Goal: Task Accomplishment & Management: Complete application form

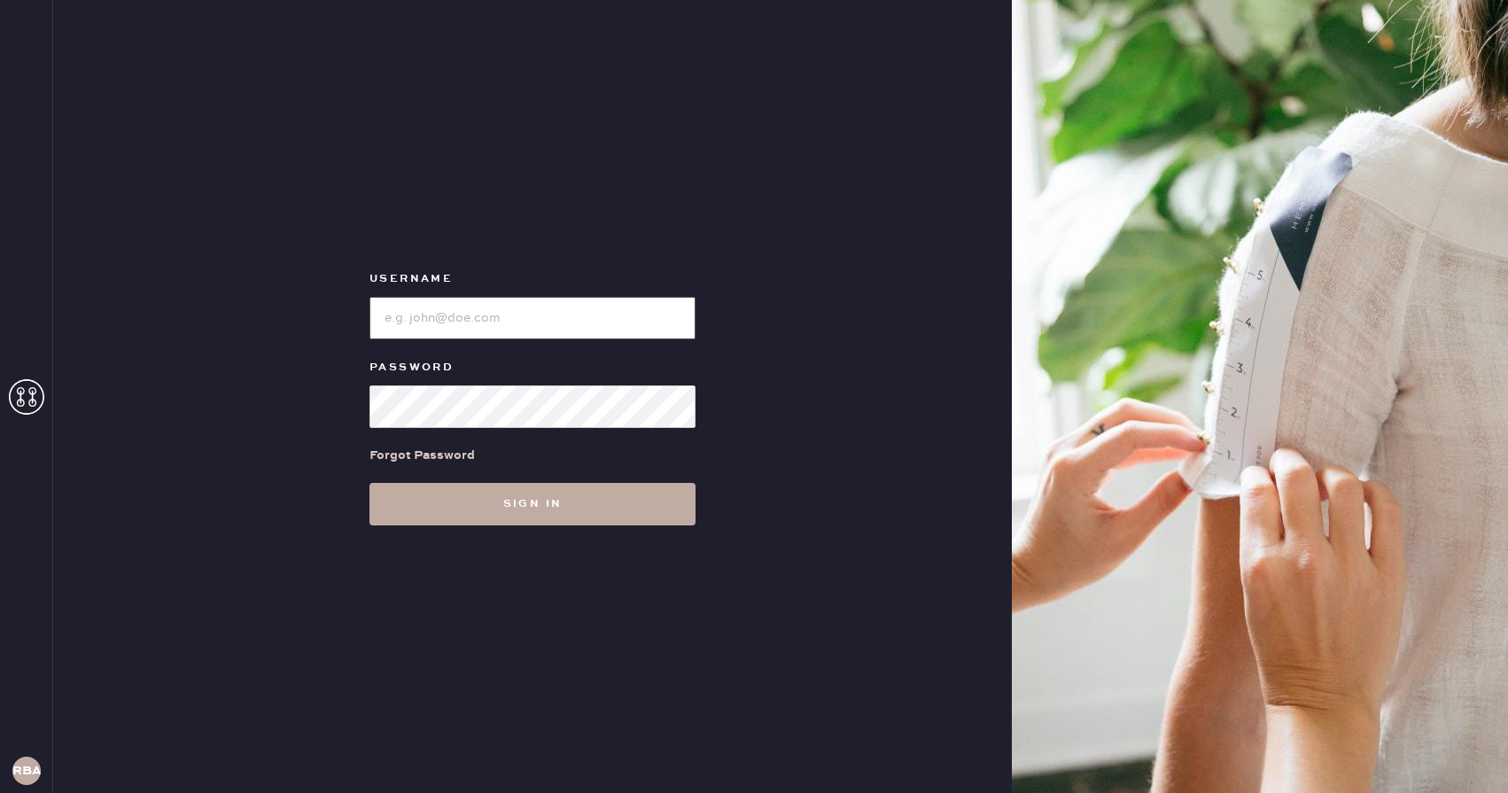
type input "Reformationboston"
click at [533, 488] on button "Sign in" at bounding box center [533, 504] width 326 height 43
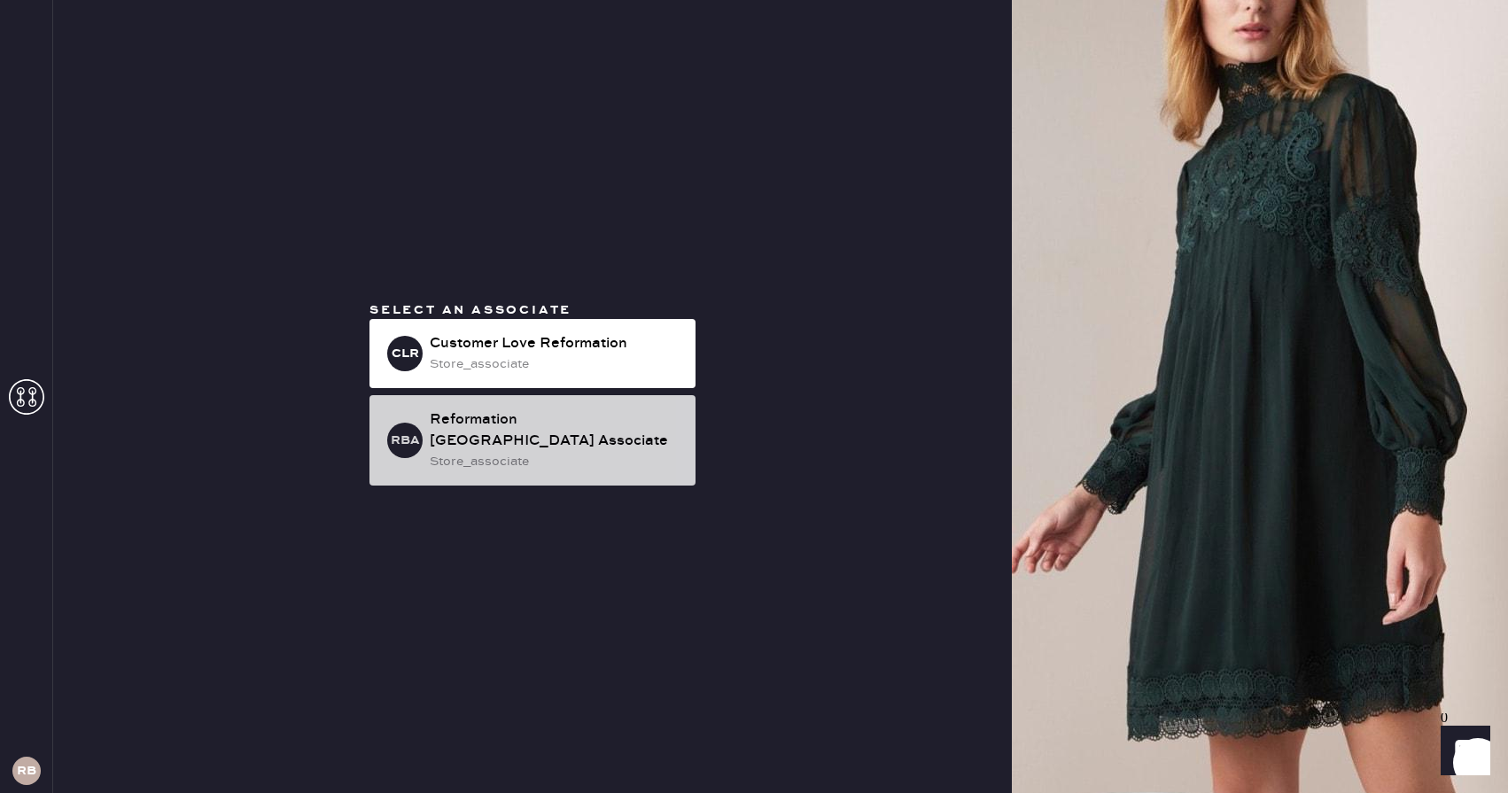
click at [473, 432] on div "Reformation [GEOGRAPHIC_DATA] Associate" at bounding box center [556, 430] width 252 height 43
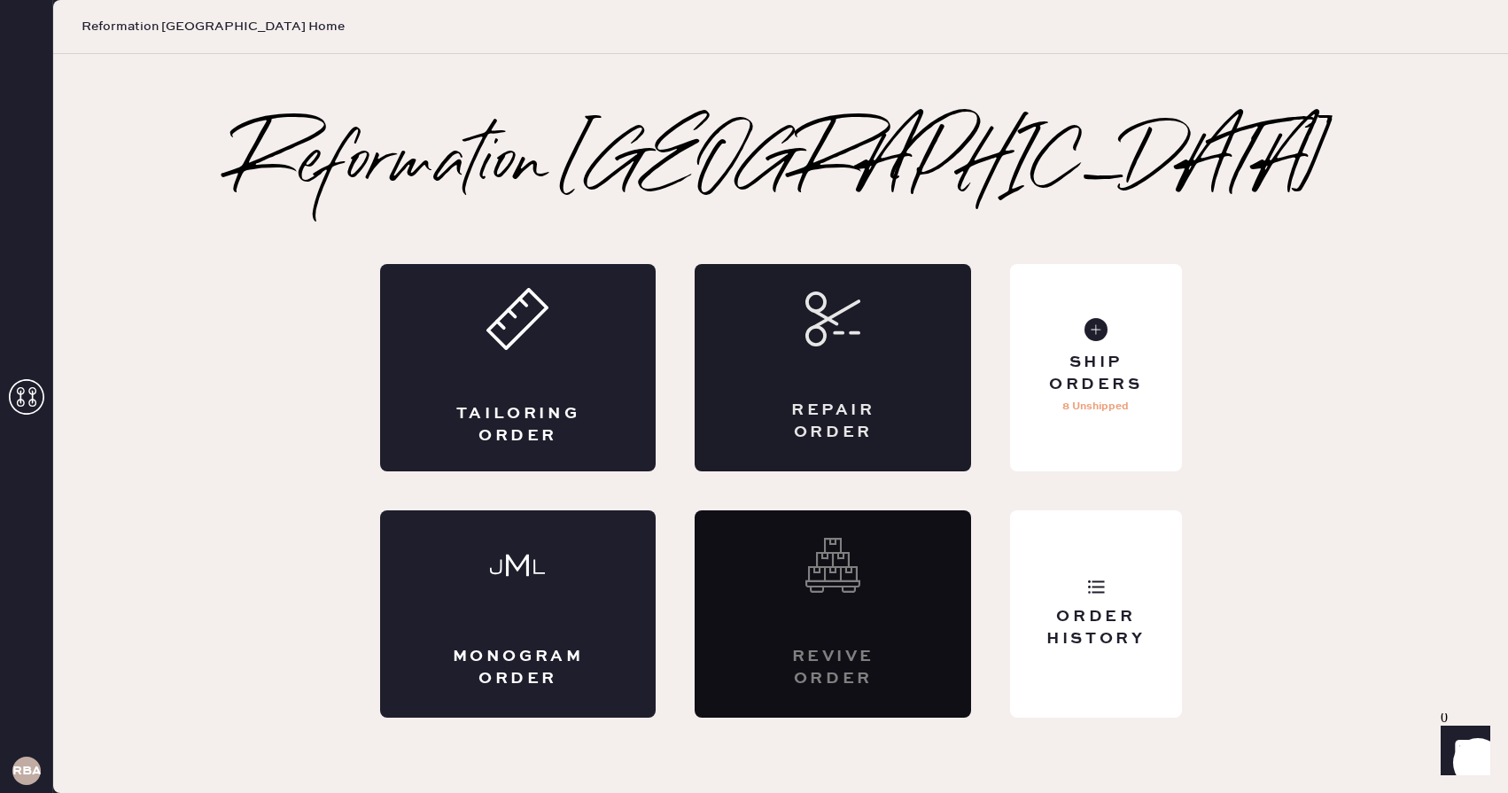
click at [833, 336] on icon at bounding box center [833, 319] width 55 height 55
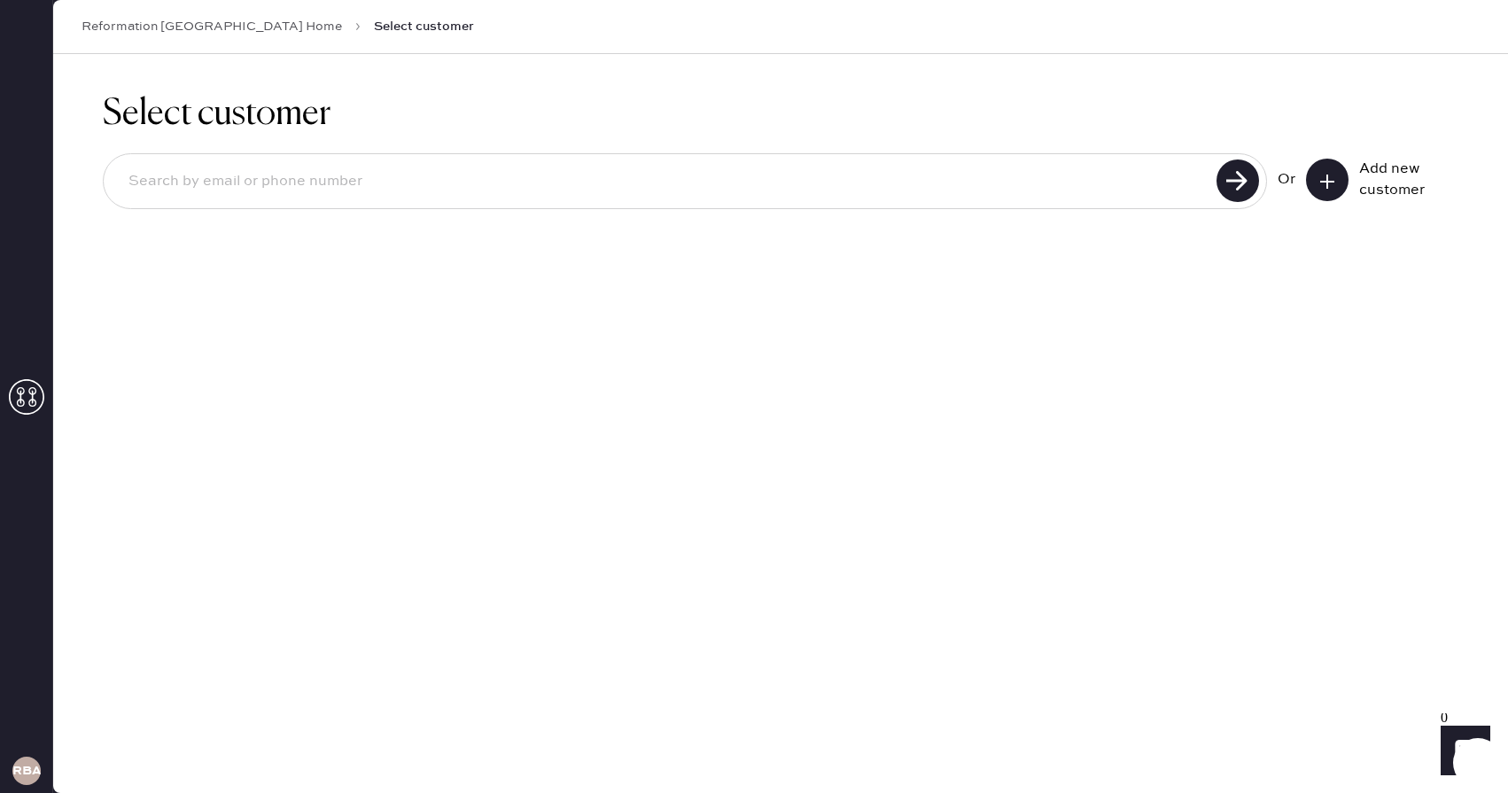
click at [1344, 180] on button at bounding box center [1327, 180] width 43 height 43
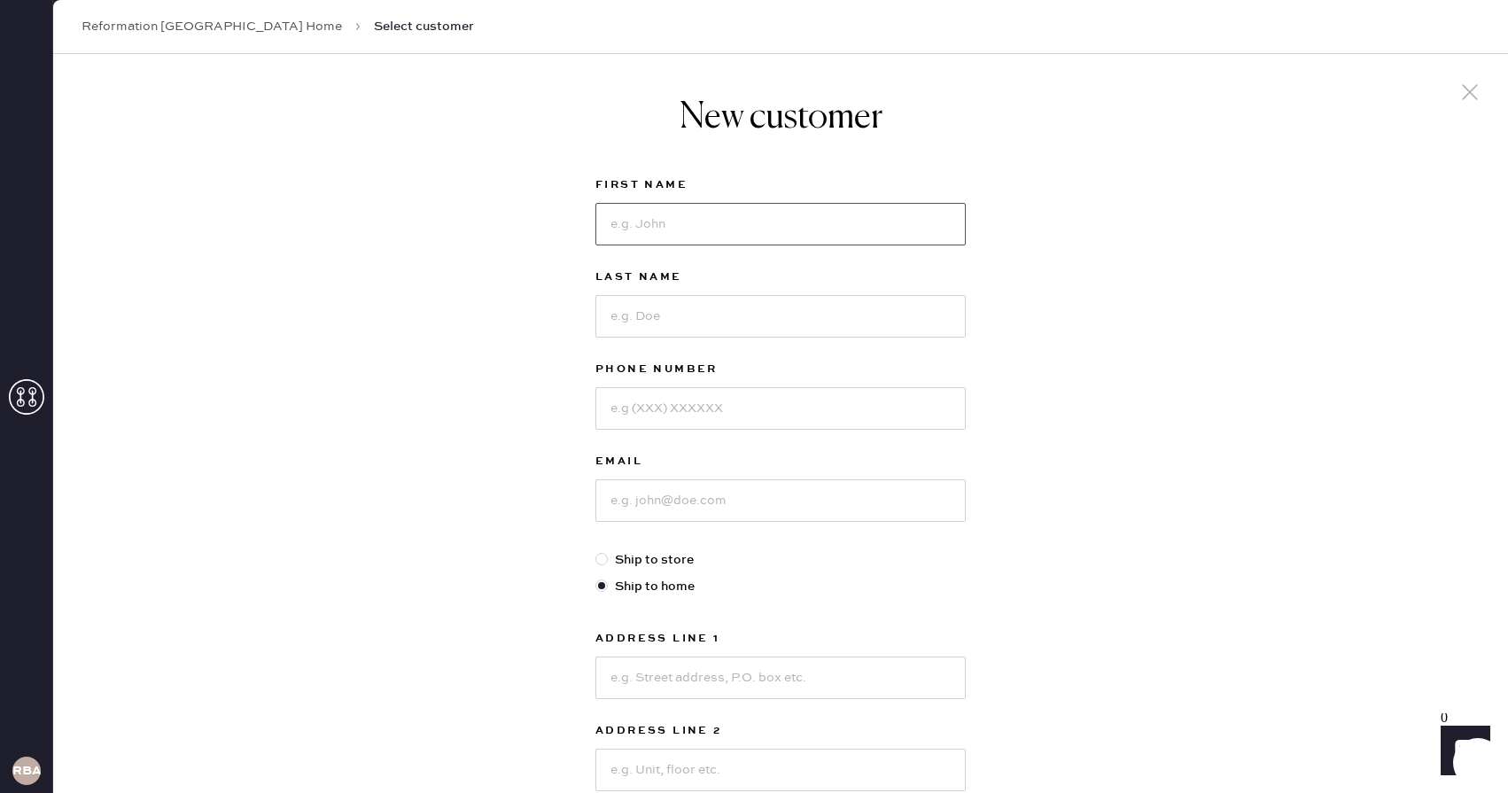
click at [748, 213] on input at bounding box center [781, 224] width 370 height 43
type input "[PERSON_NAME]"
click at [654, 315] on input at bounding box center [781, 316] width 370 height 43
type input "[PERSON_NAME]"
click at [667, 391] on input at bounding box center [781, 408] width 370 height 43
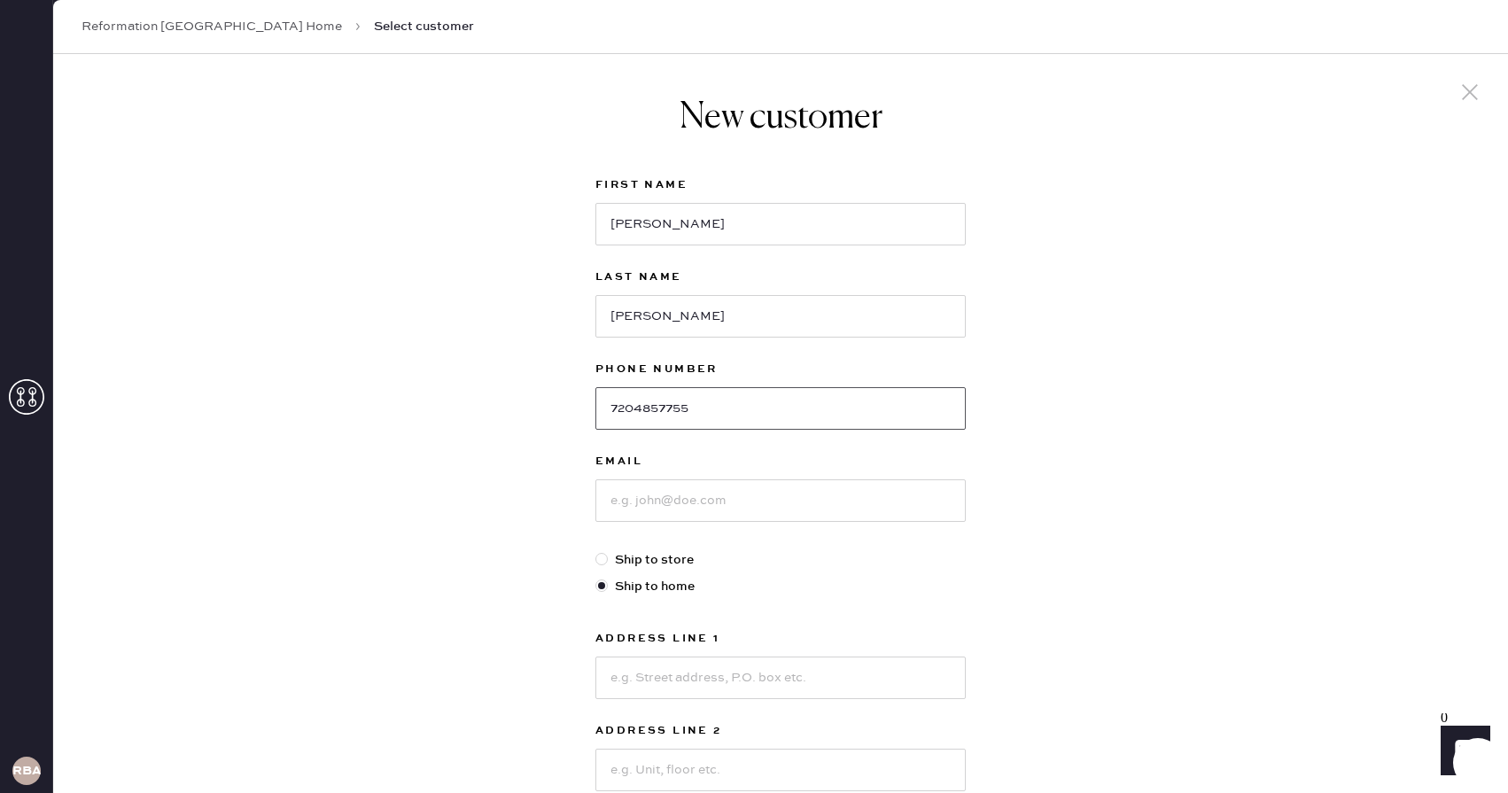
type input "7204857755"
click at [645, 504] on input at bounding box center [781, 500] width 370 height 43
type input "[EMAIL_ADDRESS][DOMAIN_NAME]"
click at [670, 662] on input at bounding box center [781, 678] width 370 height 43
click at [456, 585] on div "New customer First Name [PERSON_NAME] Last Name [PERSON_NAME] Phone Number [PHO…" at bounding box center [780, 603] width 1455 height 1099
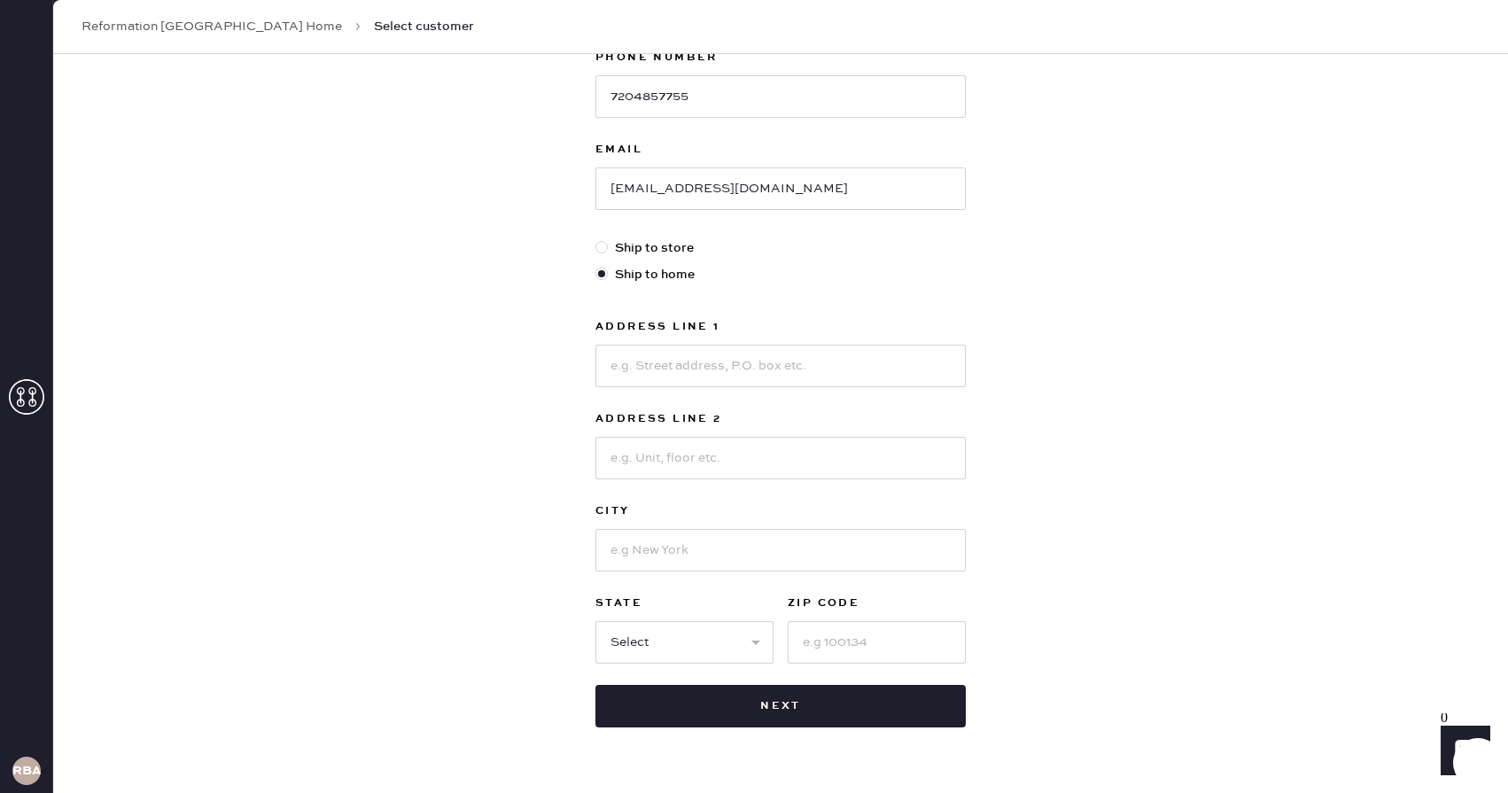
scroll to position [313, 0]
click at [657, 382] on input at bounding box center [781, 365] width 370 height 43
type input "[STREET_ADDRESS]"
click at [649, 550] on input at bounding box center [781, 549] width 370 height 43
type input "[GEOGRAPHIC_DATA]"
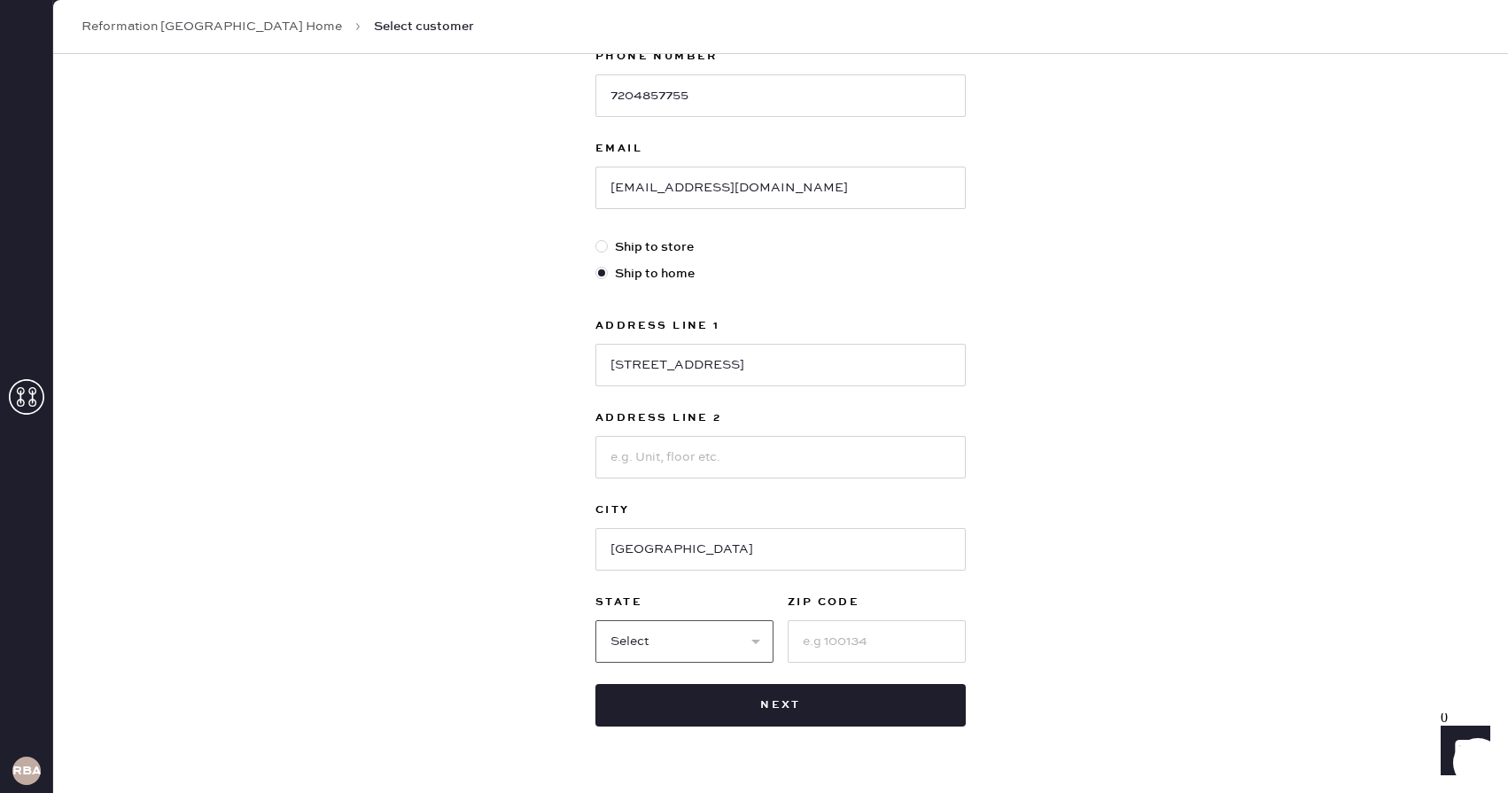
click at [615, 651] on select "Select AK AL AR AZ CA CO CT [GEOGRAPHIC_DATA] DE FL [GEOGRAPHIC_DATA] HI [GEOGR…" at bounding box center [685, 641] width 178 height 43
select select "MA"
click at [596, 620] on select "Select AK AL AR AZ CA CO CT [GEOGRAPHIC_DATA] DE FL [GEOGRAPHIC_DATA] HI [GEOGR…" at bounding box center [685, 641] width 178 height 43
click at [835, 642] on input at bounding box center [877, 641] width 178 height 43
type input "02120"
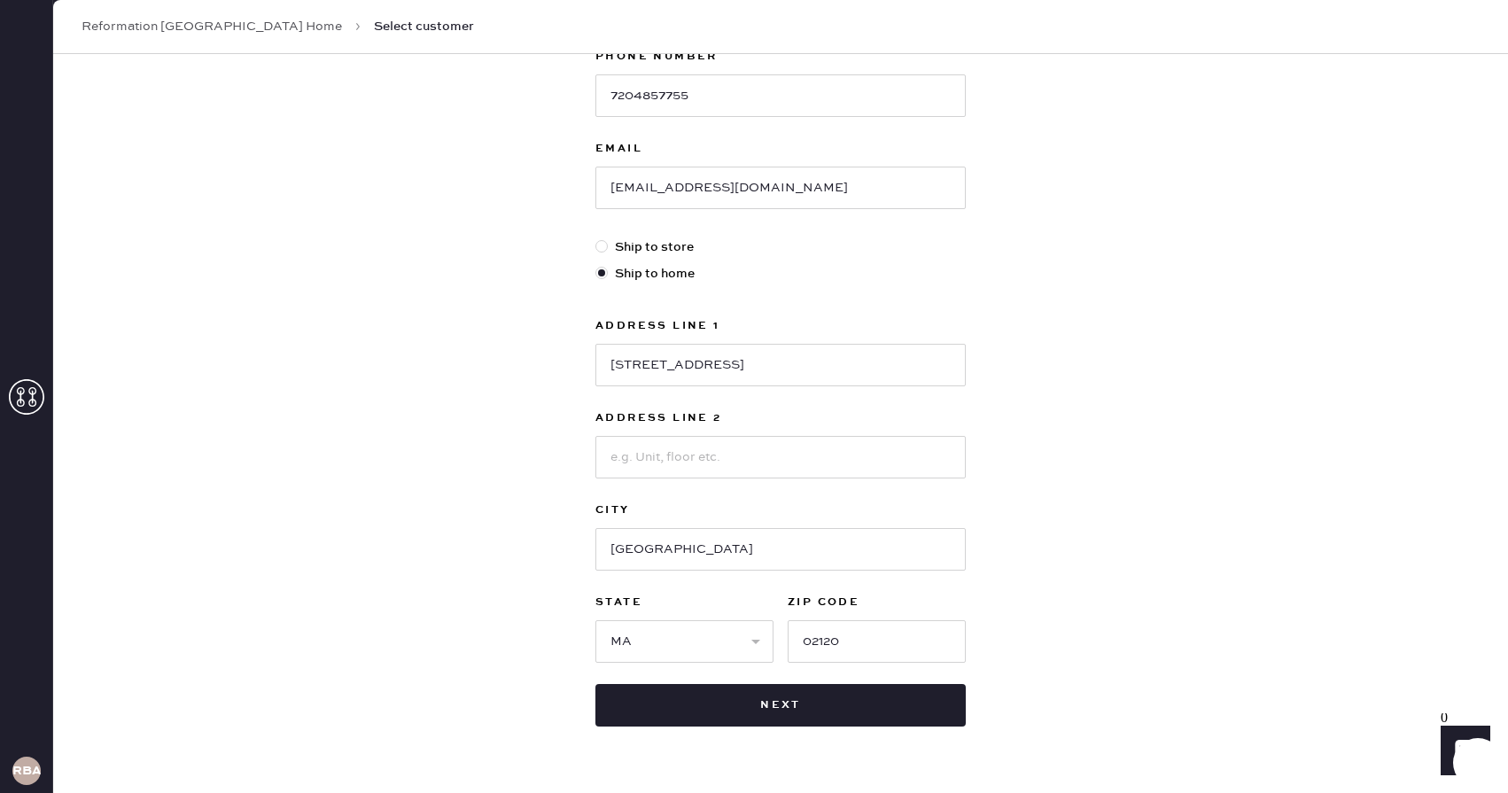
click at [487, 611] on div "New customer First Name [PERSON_NAME] Last Name [PERSON_NAME] Phone Number [PHO…" at bounding box center [780, 290] width 1455 height 1099
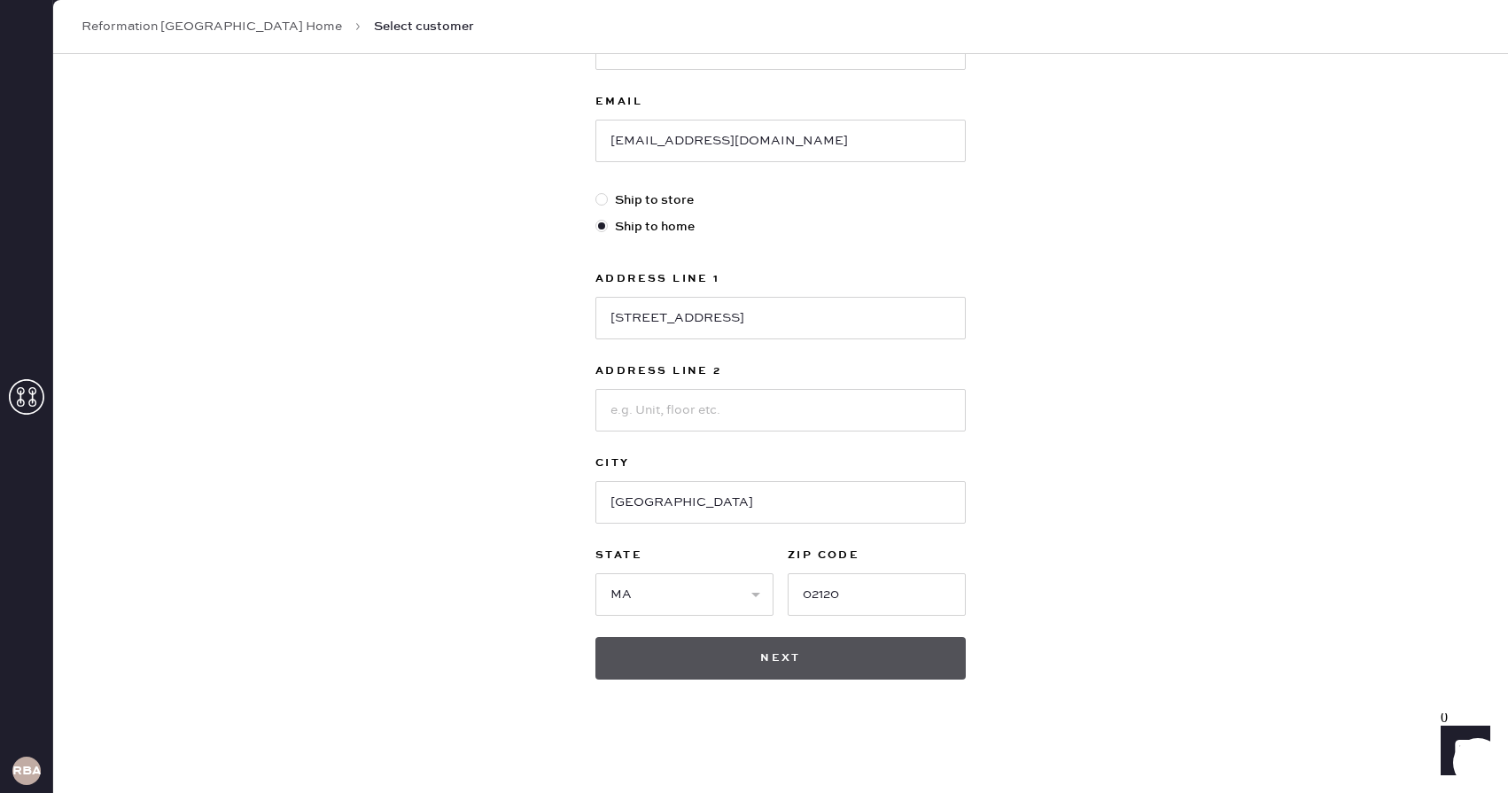
click at [667, 660] on button "Next" at bounding box center [781, 658] width 370 height 43
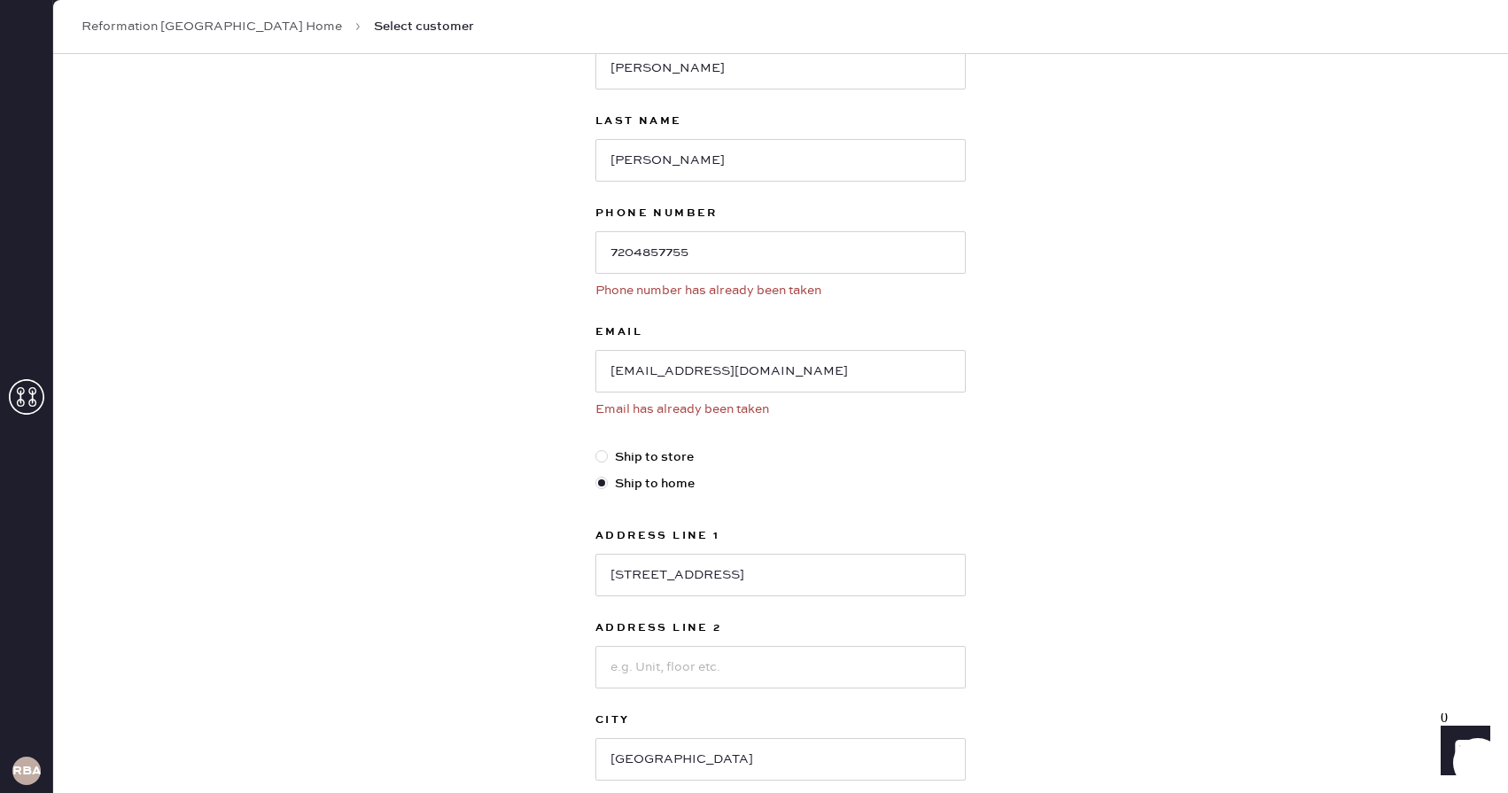
scroll to position [136, 0]
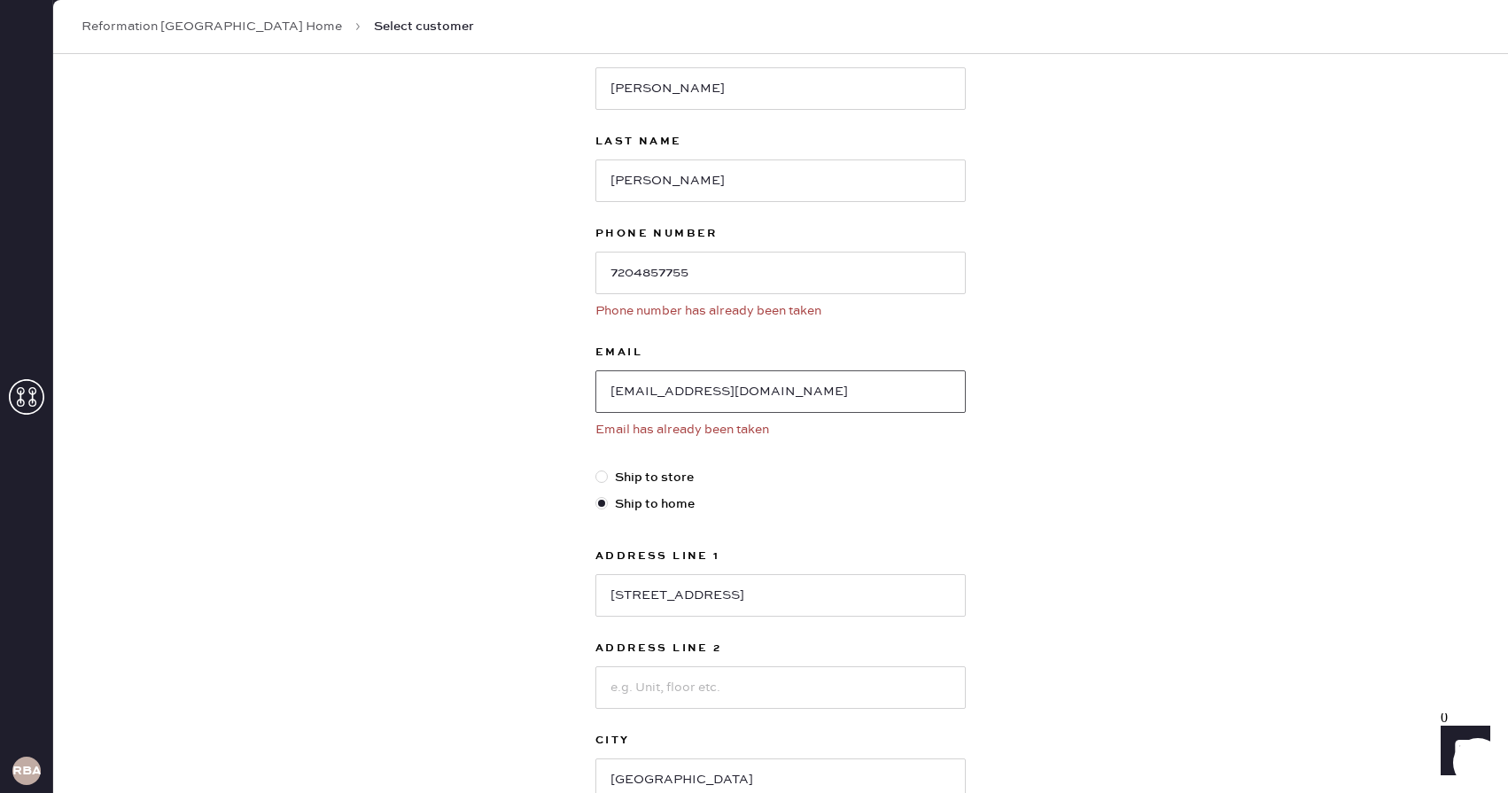
click at [690, 393] on input "[EMAIL_ADDRESS][DOMAIN_NAME]" at bounding box center [781, 391] width 370 height 43
click at [30, 394] on icon at bounding box center [26, 396] width 35 height 35
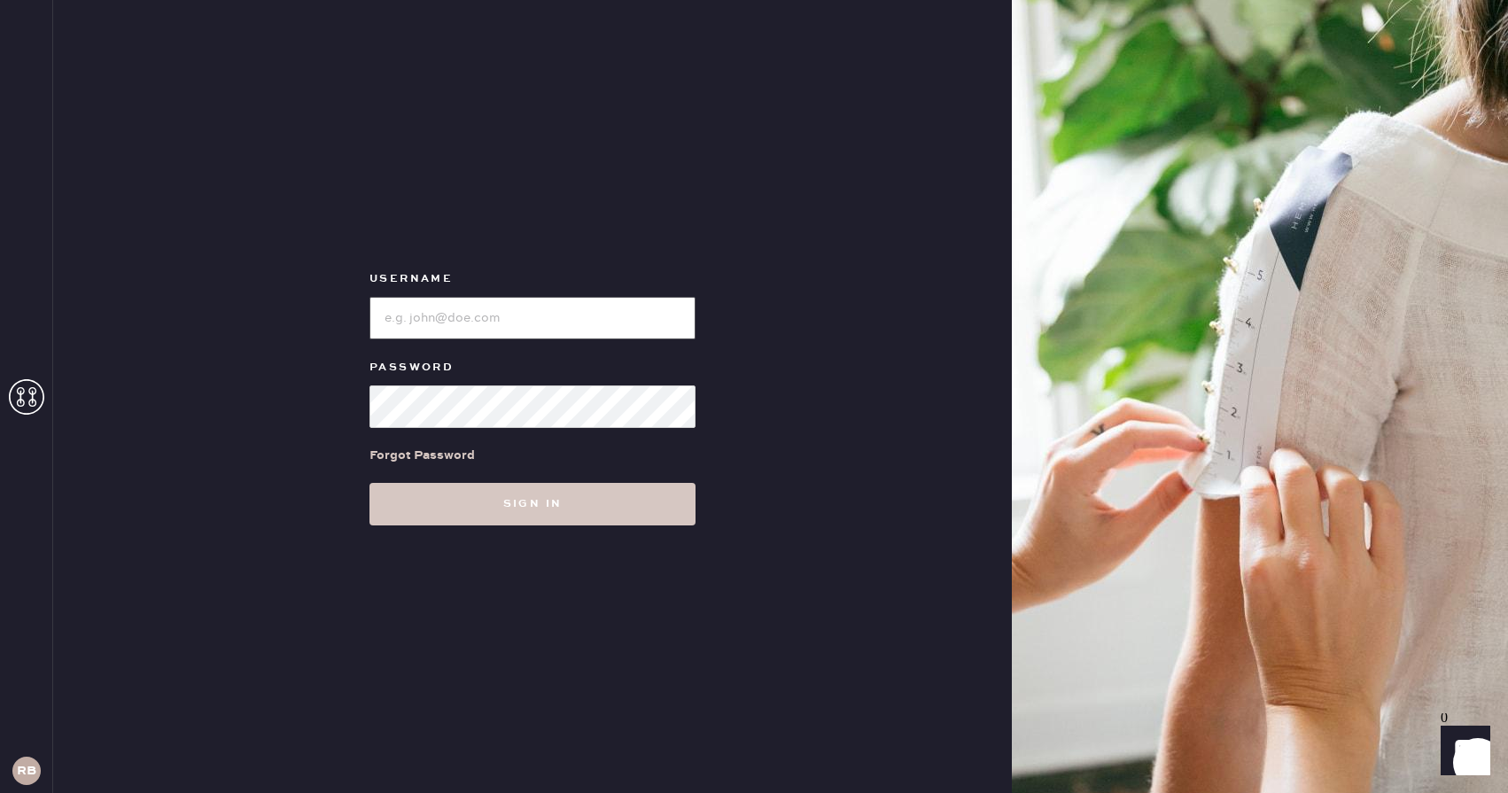
type input "Reformationboston"
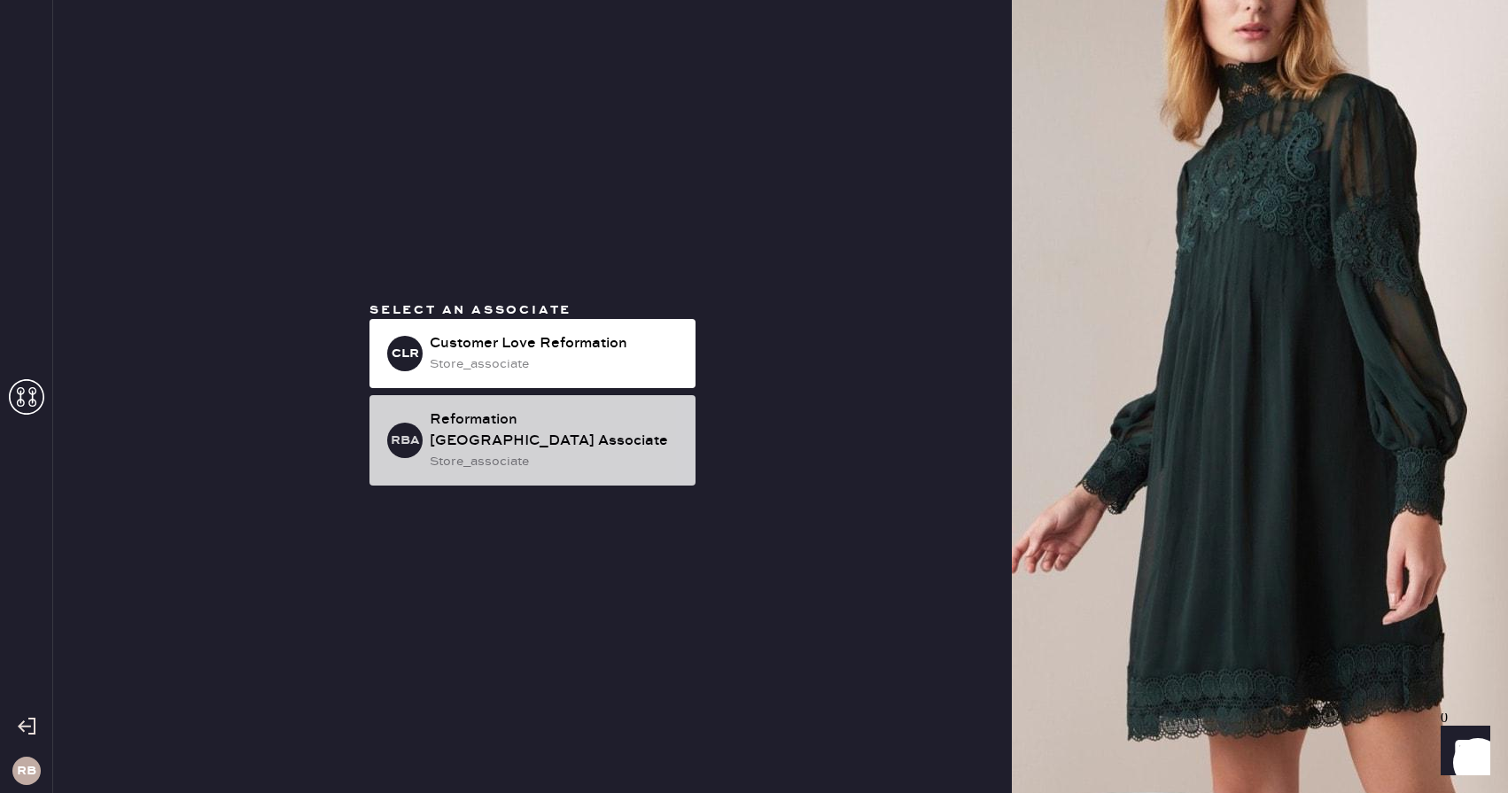
click at [596, 454] on div "store_associate" at bounding box center [556, 461] width 252 height 19
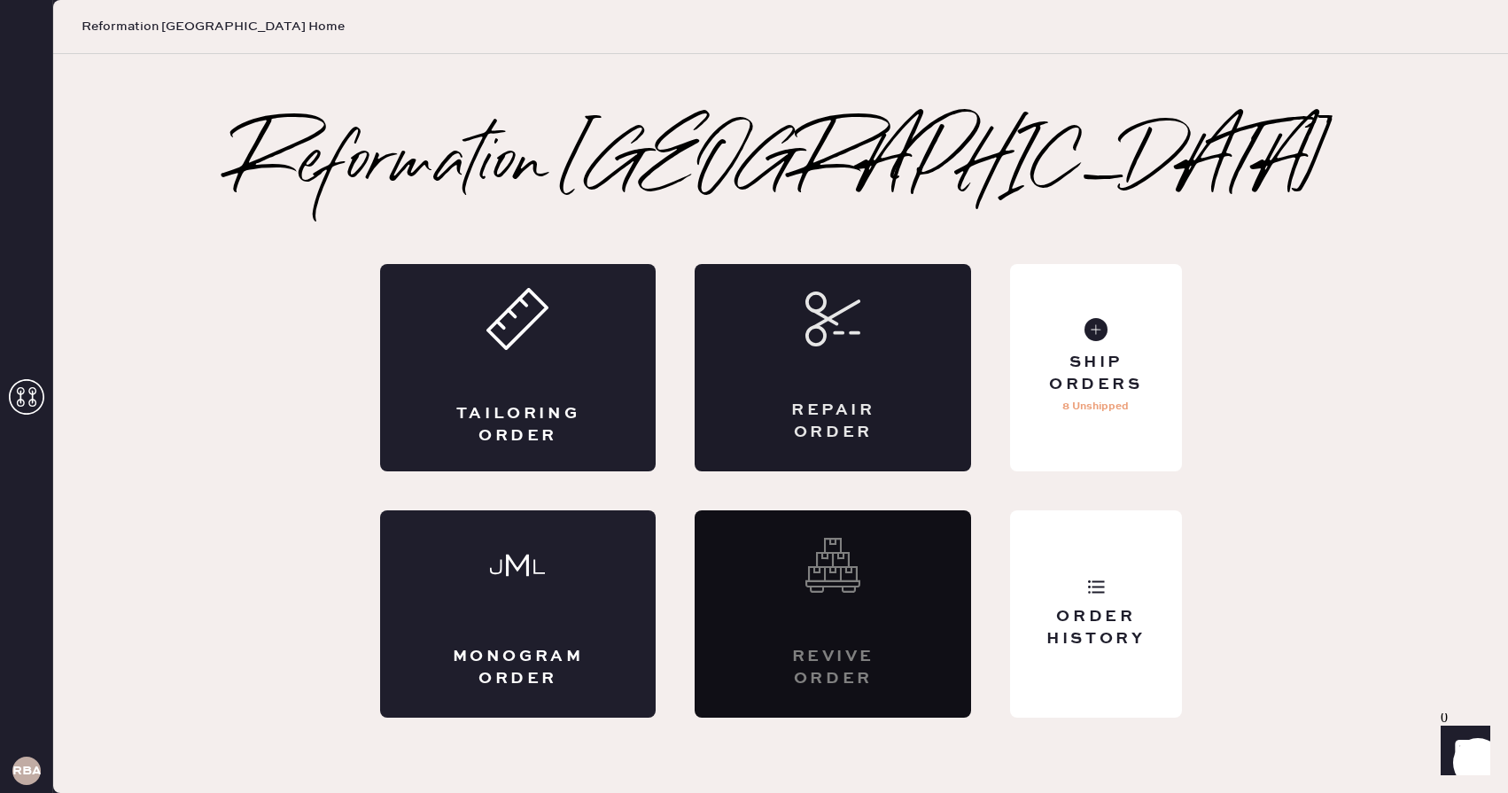
click at [891, 359] on div "Repair Order" at bounding box center [833, 367] width 277 height 207
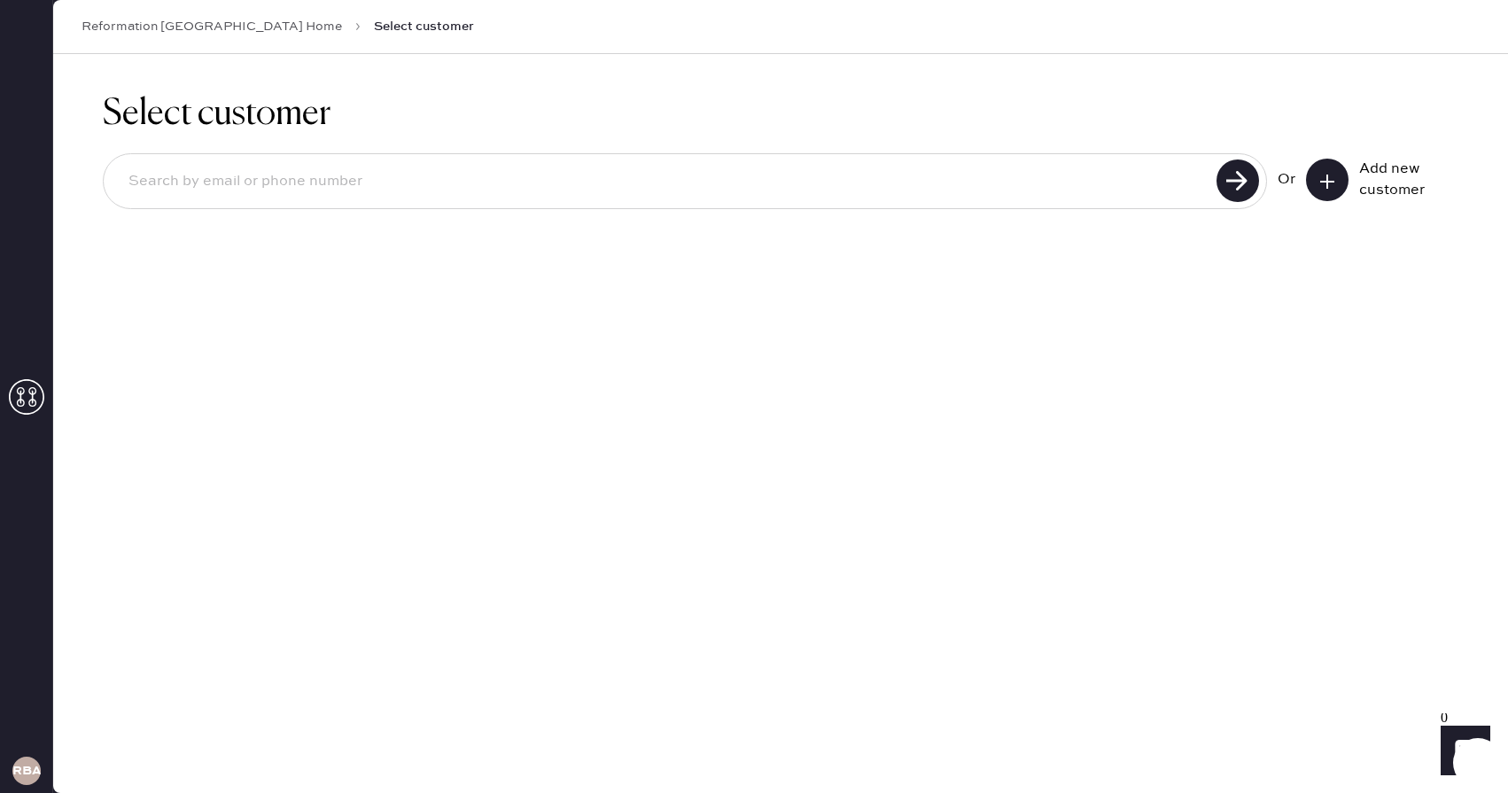
click at [646, 173] on input at bounding box center [662, 181] width 1097 height 41
paste input "[EMAIL_ADDRESS][DOMAIN_NAME]"
type input "[EMAIL_ADDRESS][DOMAIN_NAME]"
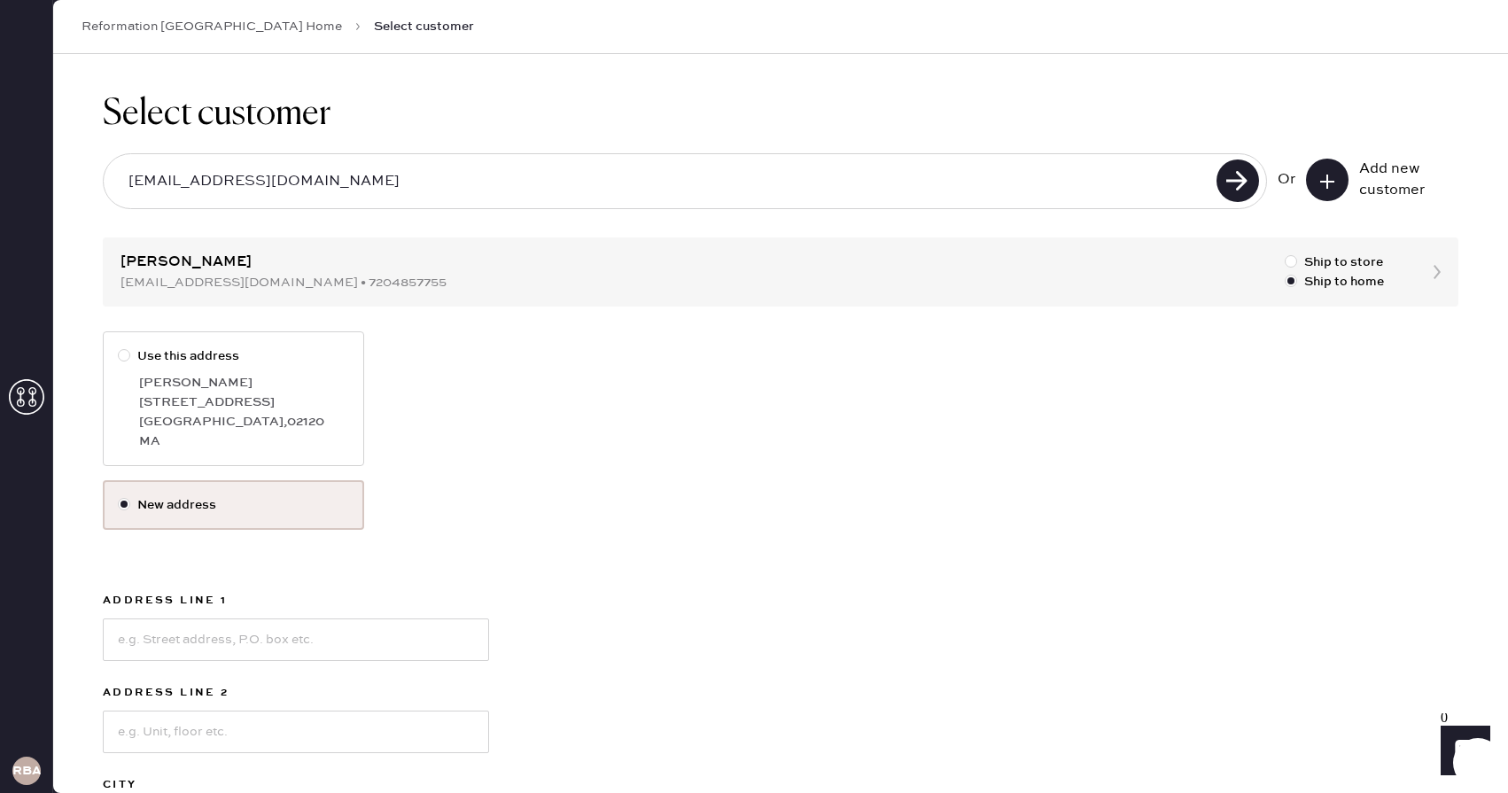
click at [286, 353] on label "Use this address" at bounding box center [233, 356] width 231 height 19
click at [119, 347] on input "Use this address" at bounding box center [118, 347] width 1 height 1
radio input "true"
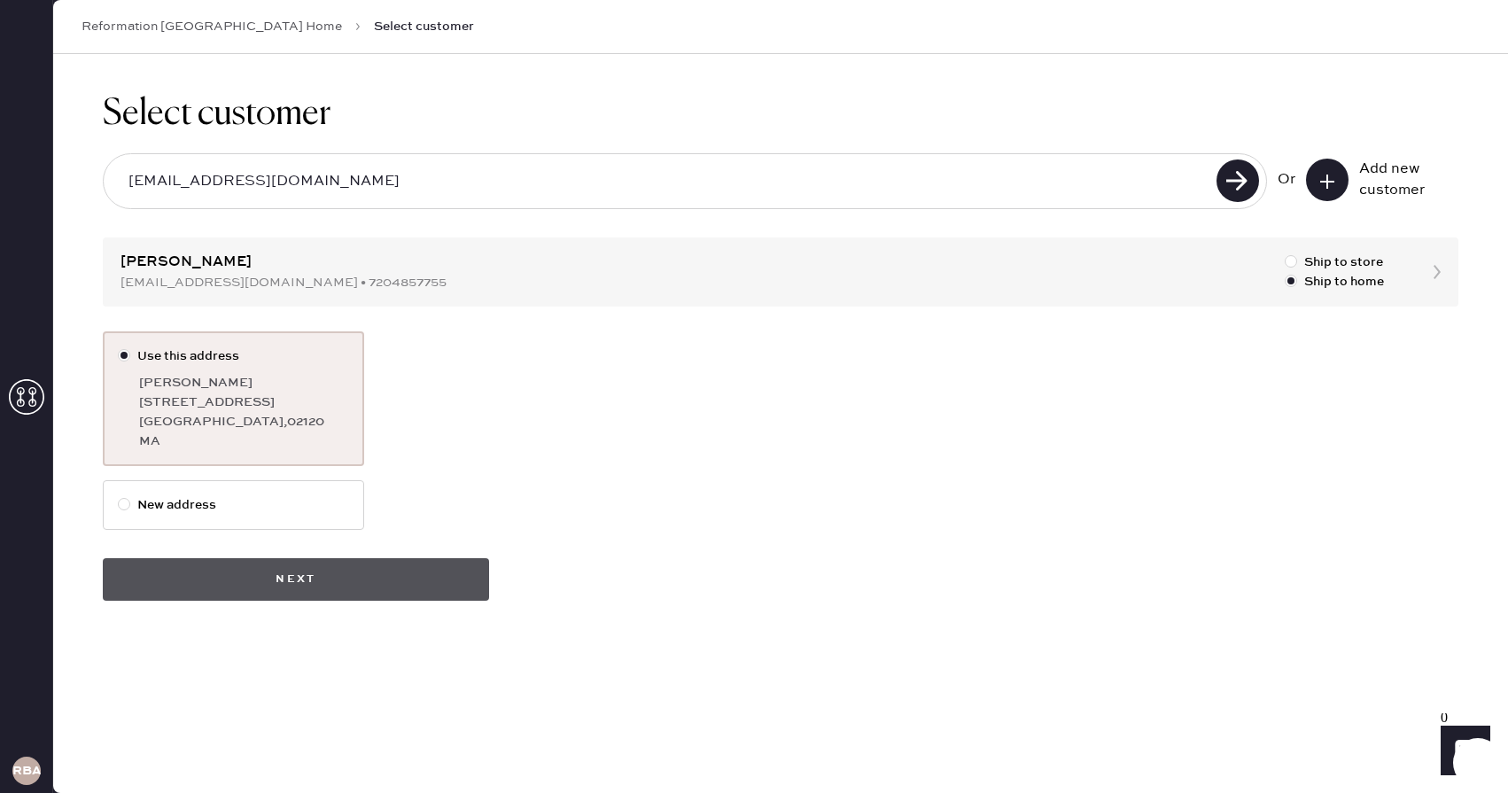
click at [393, 578] on button "Next" at bounding box center [296, 579] width 386 height 43
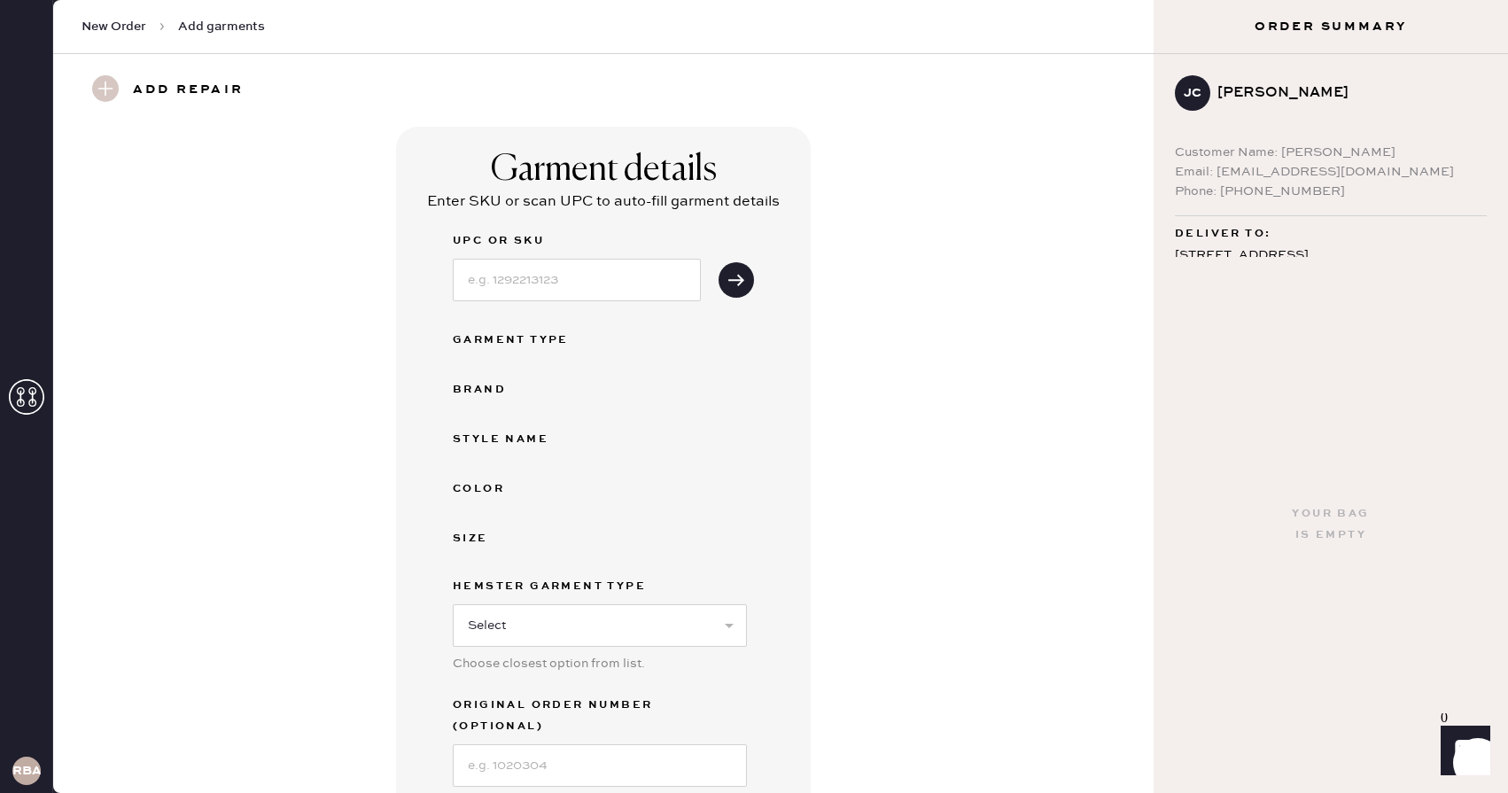
click at [111, 99] on use at bounding box center [105, 88] width 27 height 27
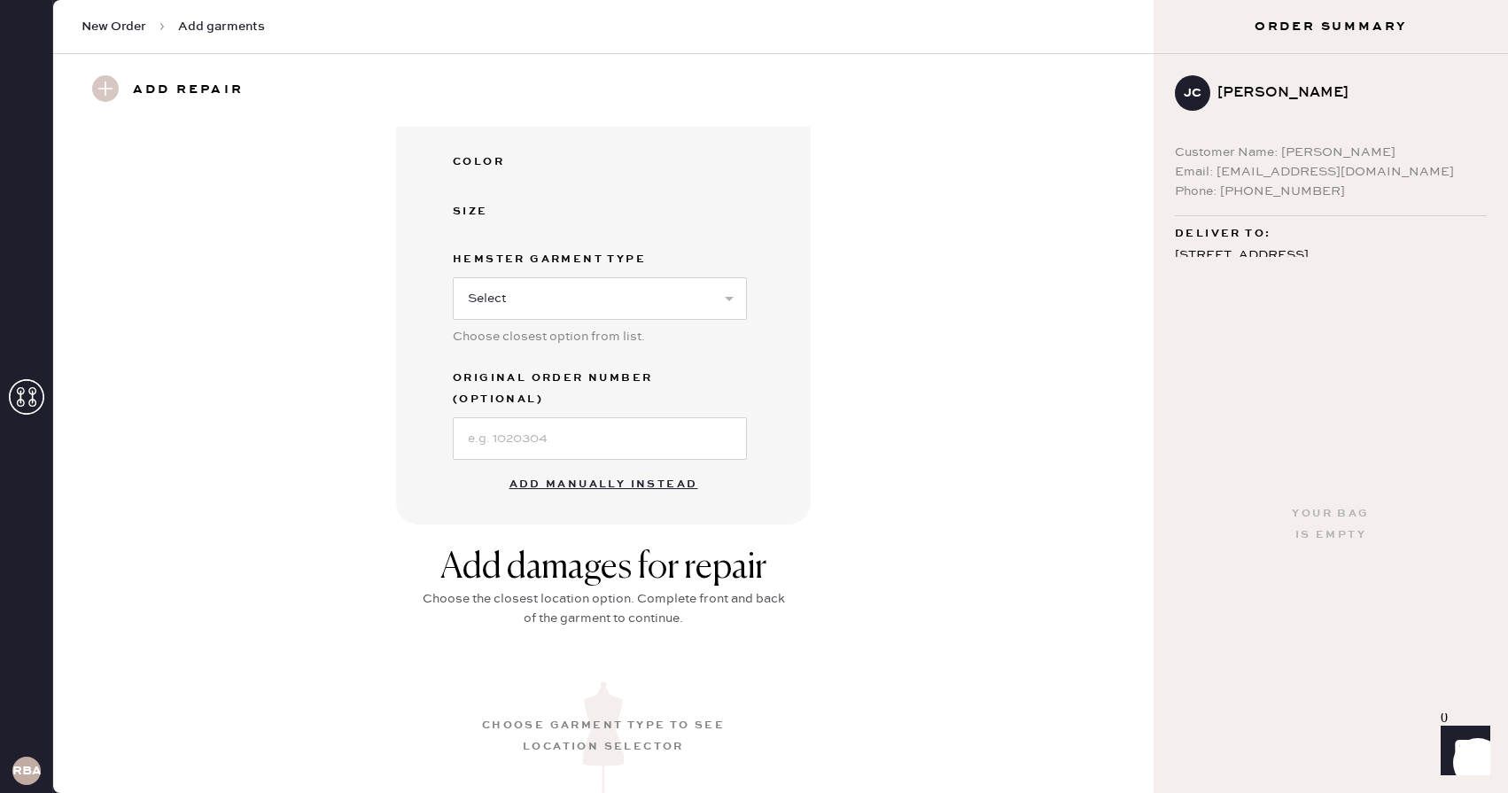
click at [551, 467] on button "Add manually instead" at bounding box center [604, 484] width 210 height 35
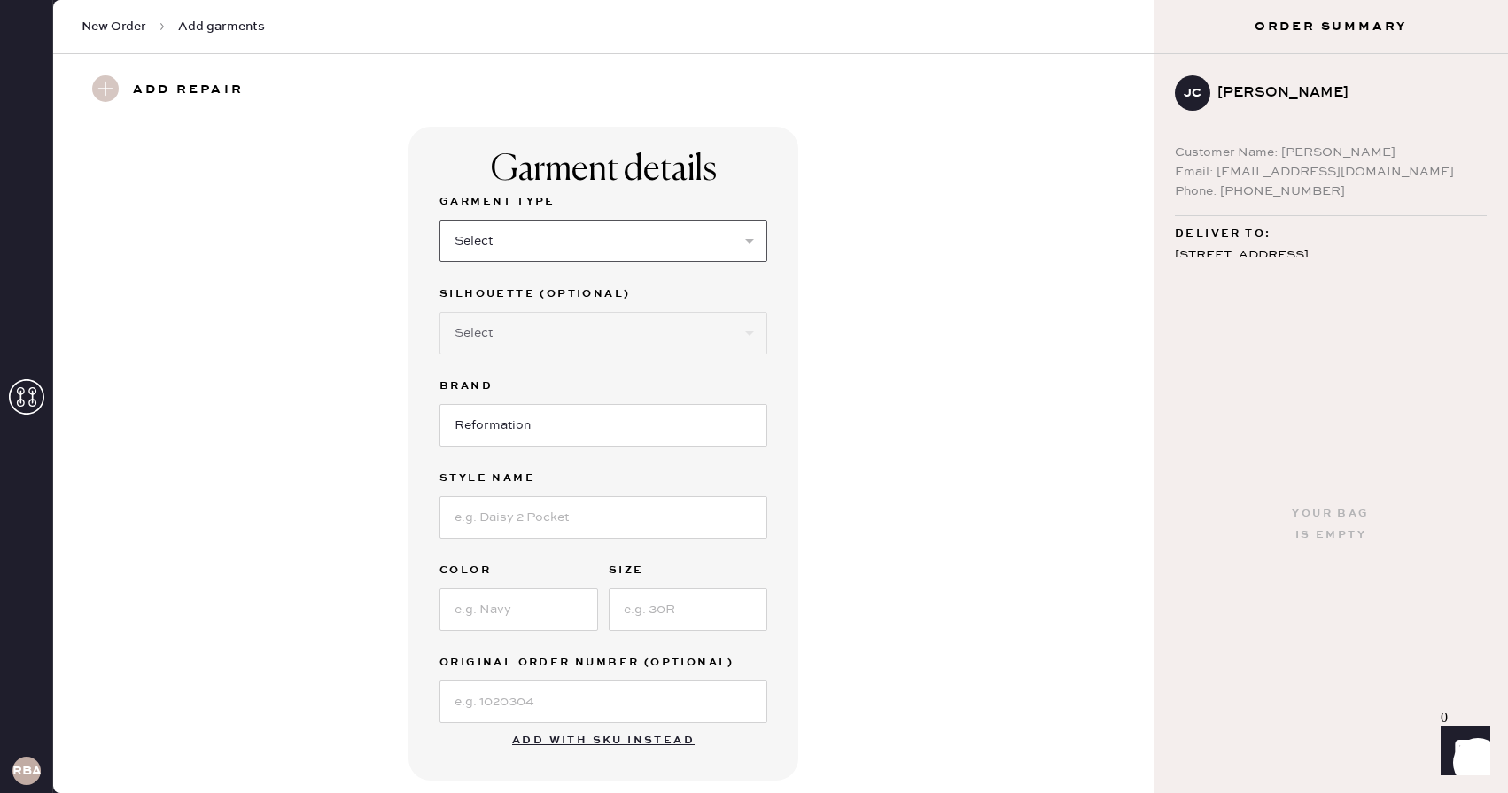
click at [486, 248] on select "Select Basic Skirt Jeans Leggings Pants Shorts Basic Sleeved Dress Basic Sleeve…" at bounding box center [604, 241] width 328 height 43
select select "31"
click at [440, 220] on select "Select Basic Skirt Jeans Leggings Pants Shorts Basic Sleeved Dress Basic Sleeve…" at bounding box center [604, 241] width 328 height 43
click at [511, 515] on input at bounding box center [604, 517] width 328 height 43
type input "[PERSON_NAME]"
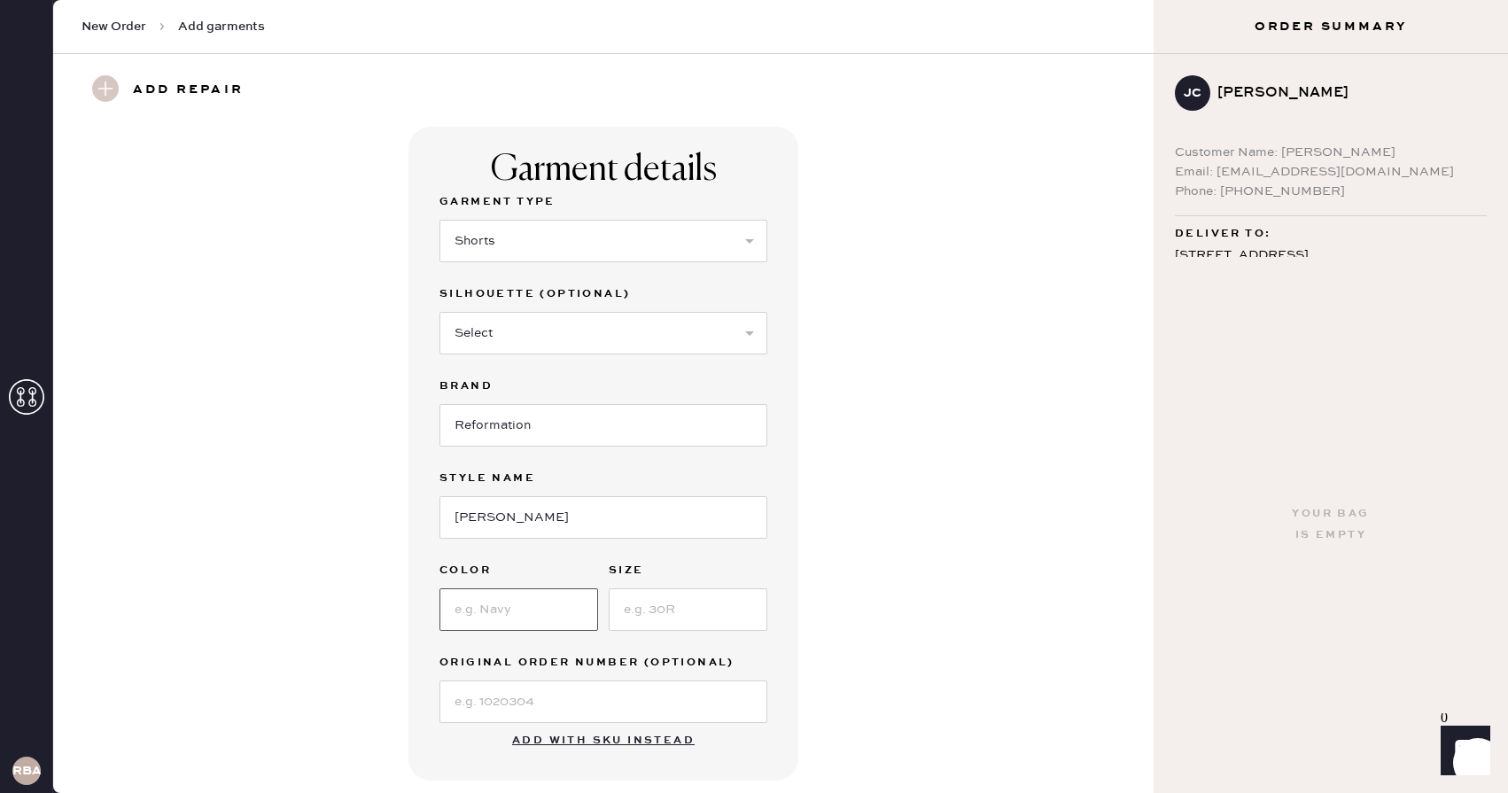
click at [514, 611] on input at bounding box center [519, 610] width 159 height 43
type input "Black and White chek"
click at [639, 615] on input at bounding box center [688, 610] width 159 height 43
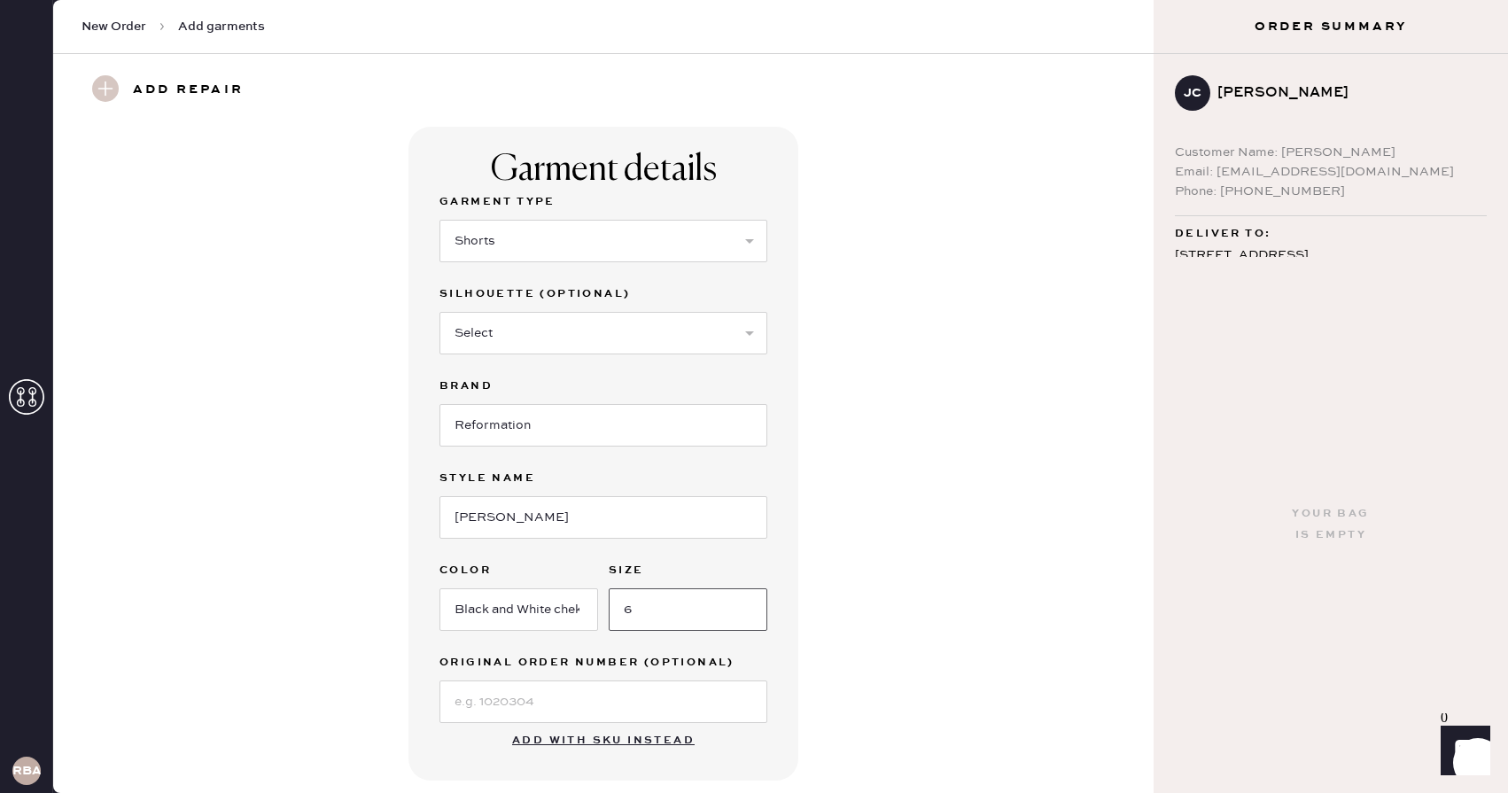
type input "6"
click at [310, 600] on div "Garment details Garment Type Select Basic Skirt Jeans Leggings Pants Shorts Bas…" at bounding box center [603, 454] width 1037 height 654
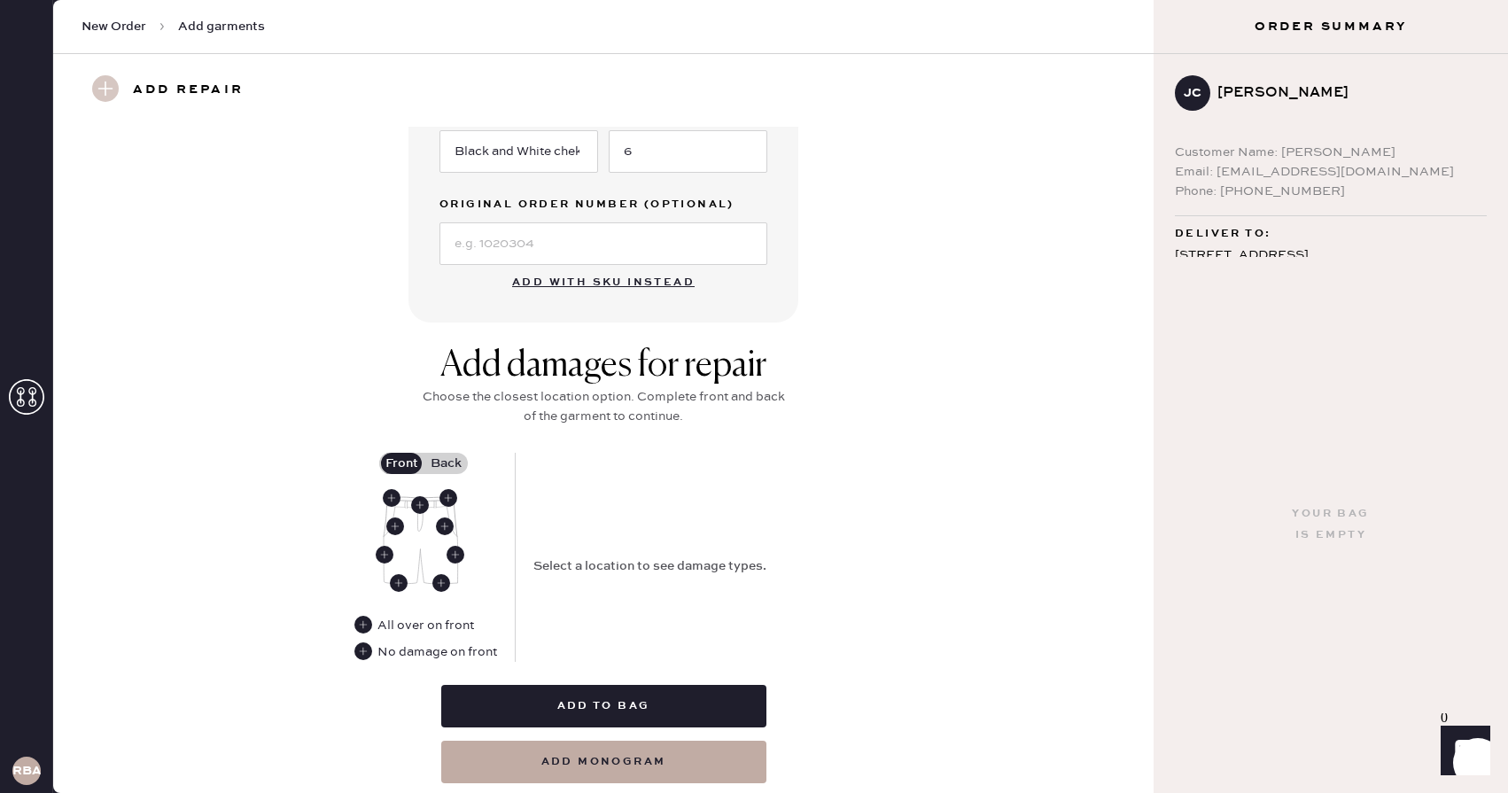
scroll to position [457, 0]
click at [404, 586] on use at bounding box center [399, 584] width 18 height 18
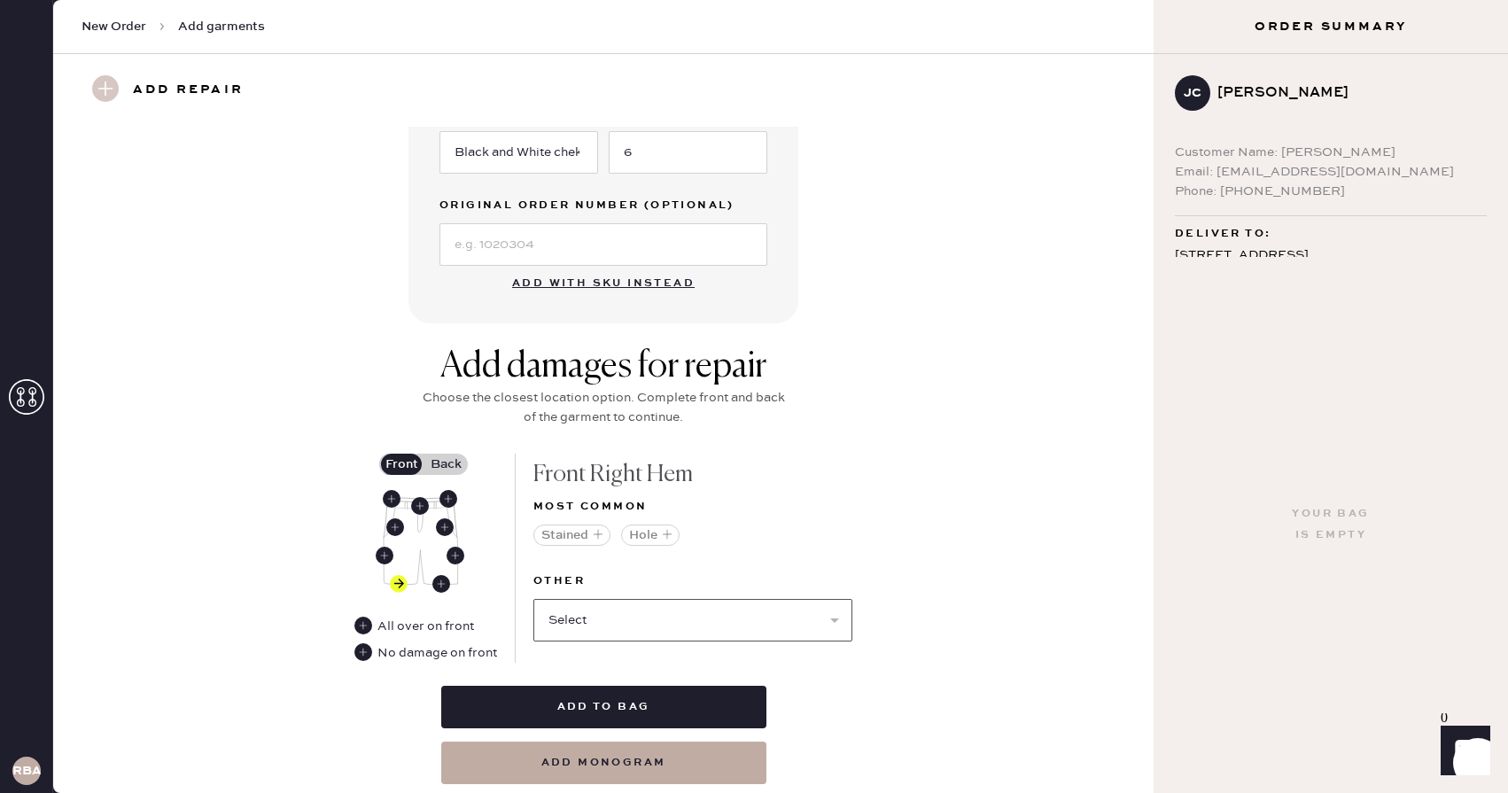
click at [625, 620] on select "Select Broken / Ripped Hem Broken Beads Broken Belt Loop Broken Button Broken E…" at bounding box center [693, 620] width 319 height 43
select select "1329"
click at [534, 599] on select "Select Broken / Ripped Hem Broken Beads Broken Belt Loop Broken Button Broken E…" at bounding box center [693, 620] width 319 height 43
select select
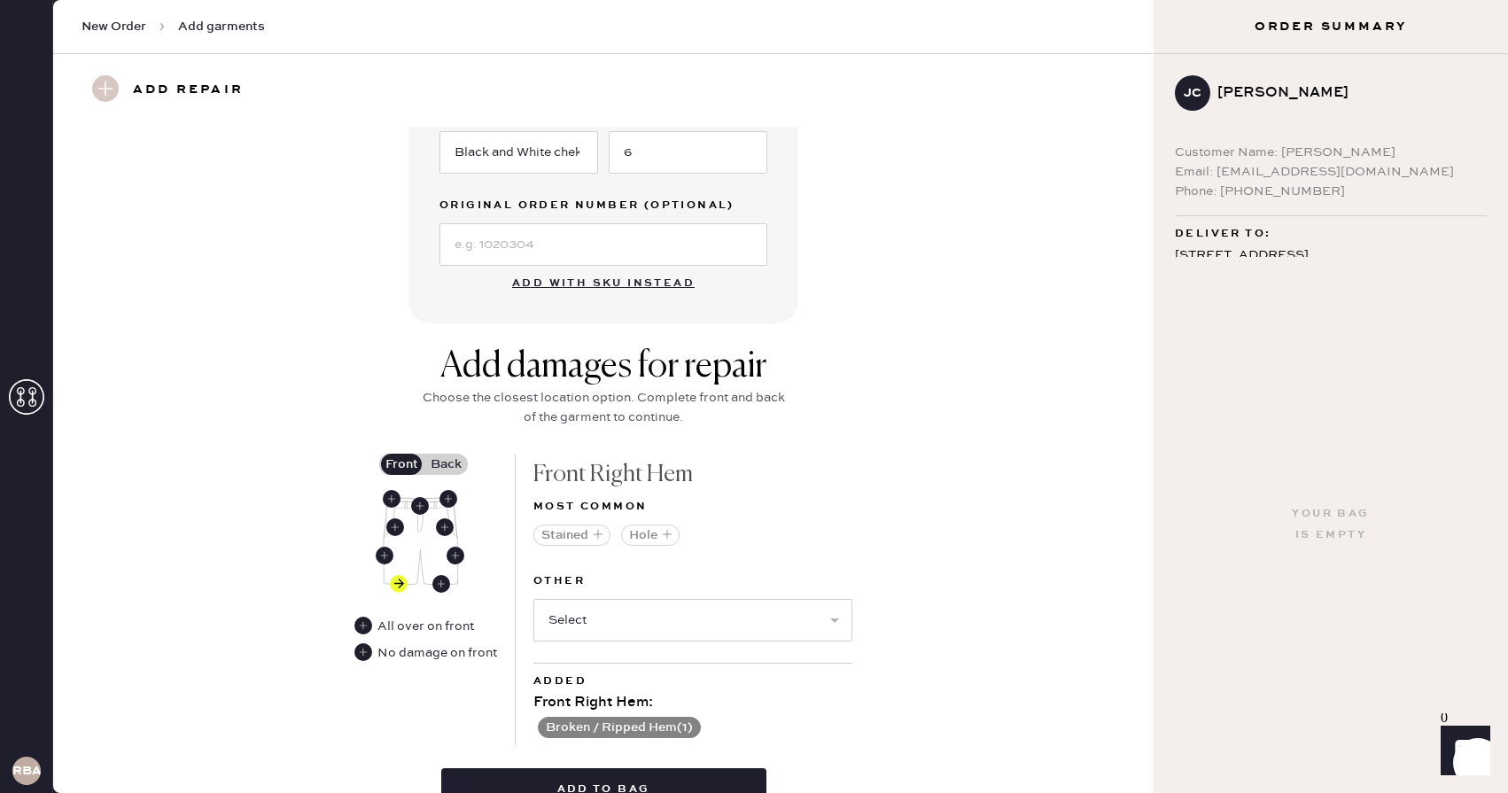
click at [455, 459] on label "Back" at bounding box center [446, 464] width 44 height 21
click at [446, 464] on input "Back" at bounding box center [446, 464] width 0 height 0
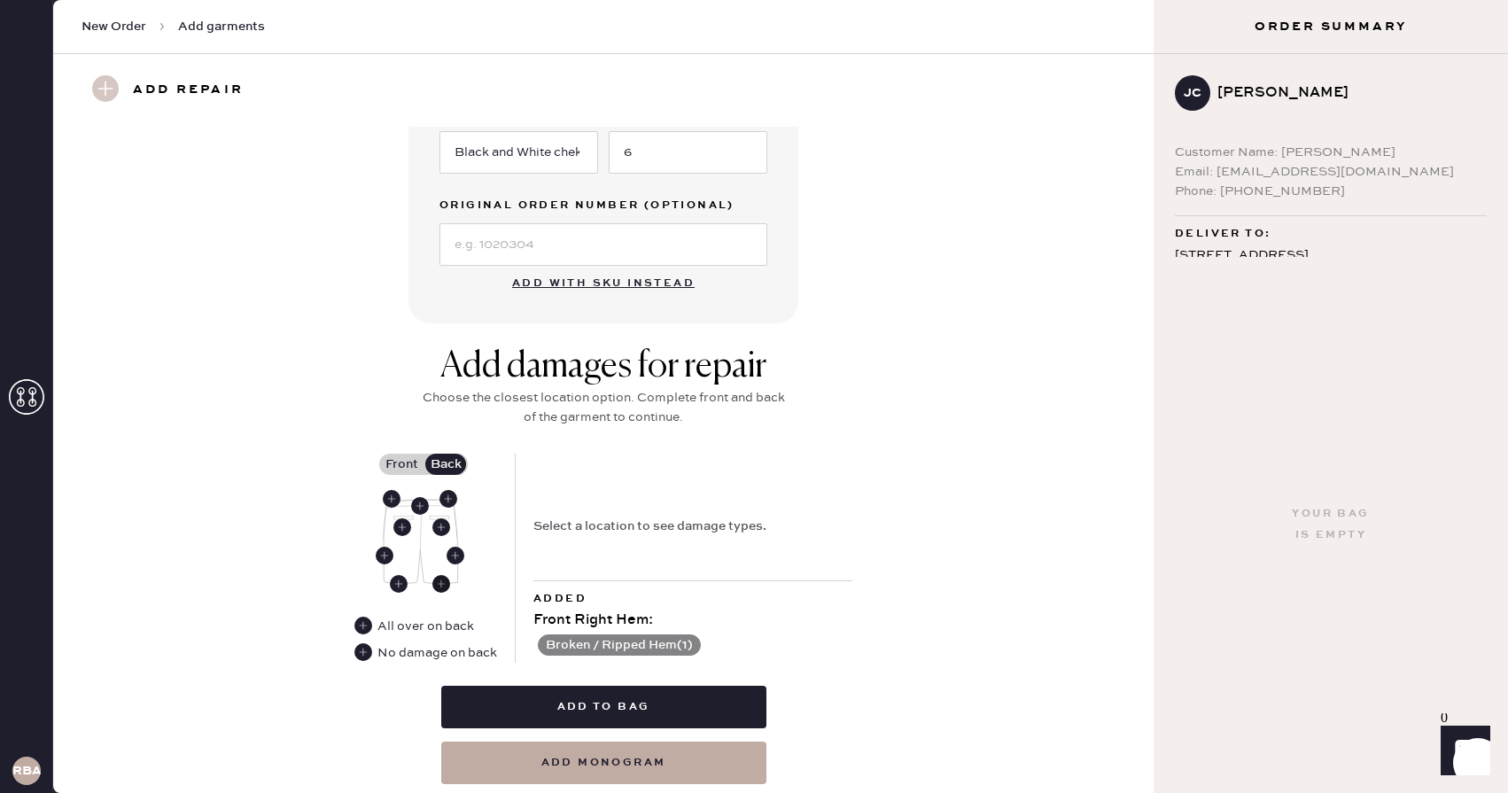
click at [446, 583] on use at bounding box center [442, 584] width 18 height 18
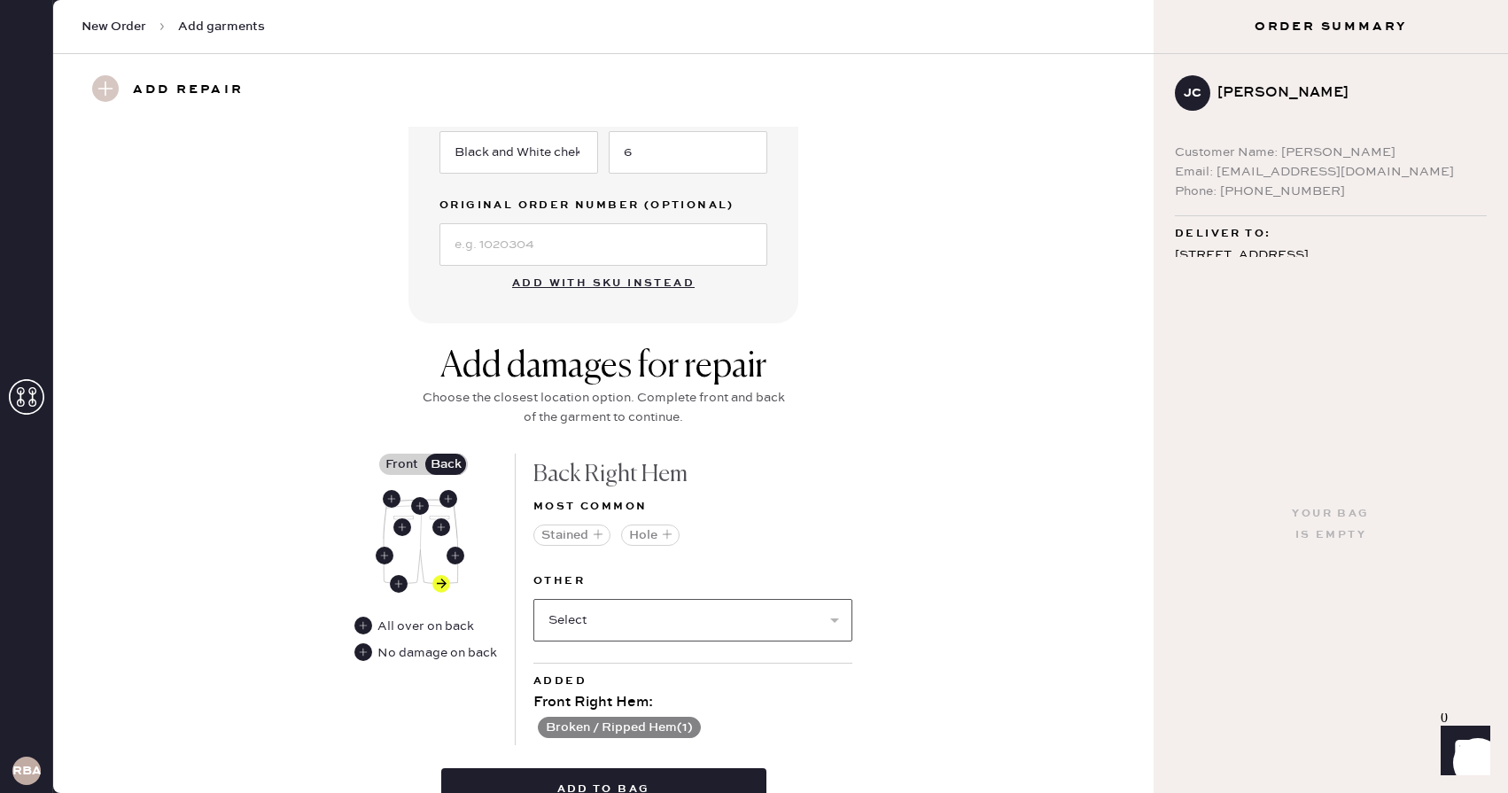
click at [619, 612] on select "Select Broken / Ripped Hem Broken Beads Broken Belt Loop Broken Button Broken E…" at bounding box center [693, 620] width 319 height 43
select select "1329"
click at [534, 599] on select "Select Broken / Ripped Hem Broken Beads Broken Belt Loop Broken Button Broken E…" at bounding box center [693, 620] width 319 height 43
select select
click at [1035, 585] on div "Add damages for repair Choose the closest location option. Complete front and b…" at bounding box center [603, 633] width 1037 height 574
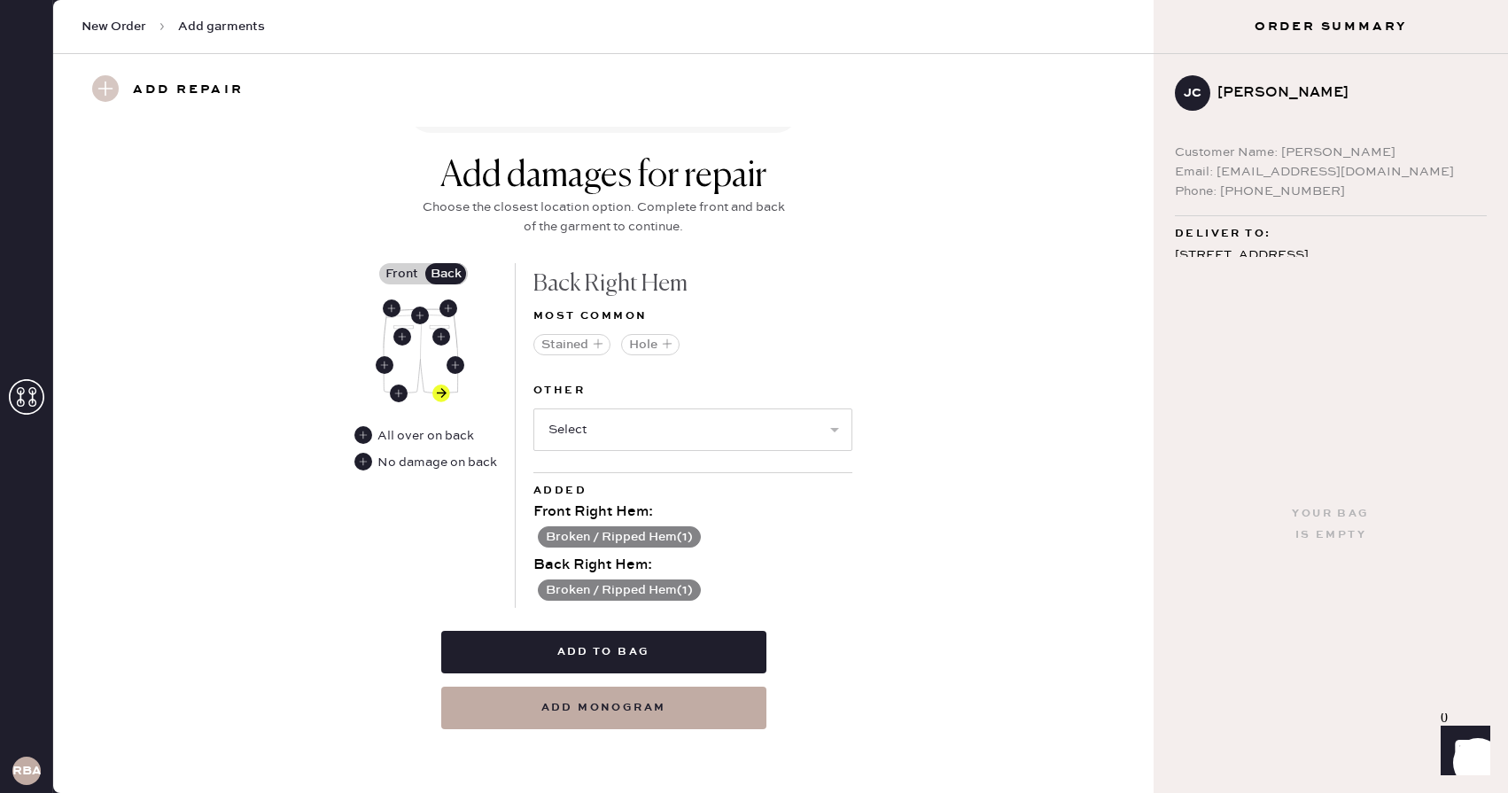
scroll to position [647, 0]
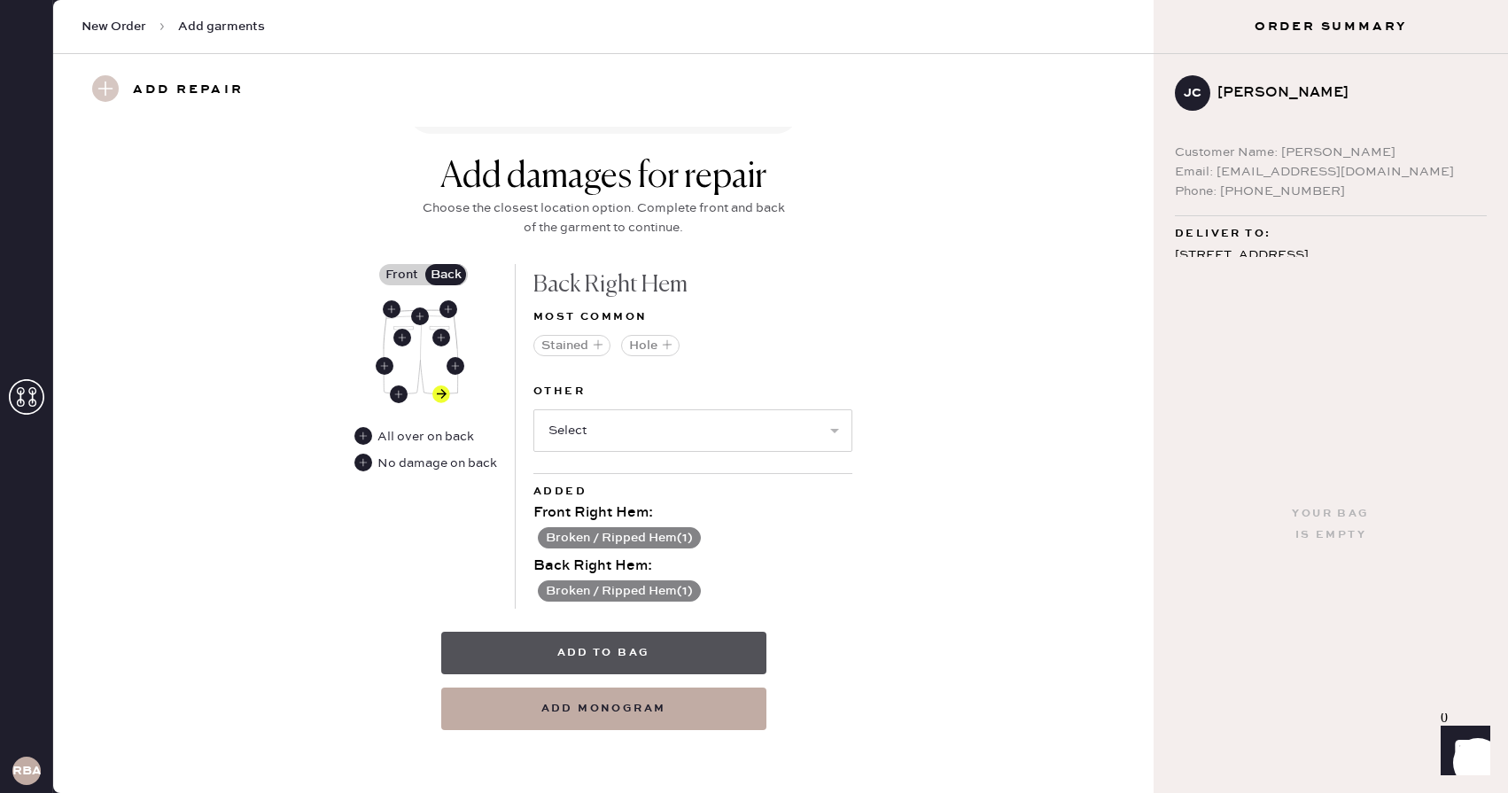
click at [674, 660] on button "Add to bag" at bounding box center [603, 653] width 325 height 43
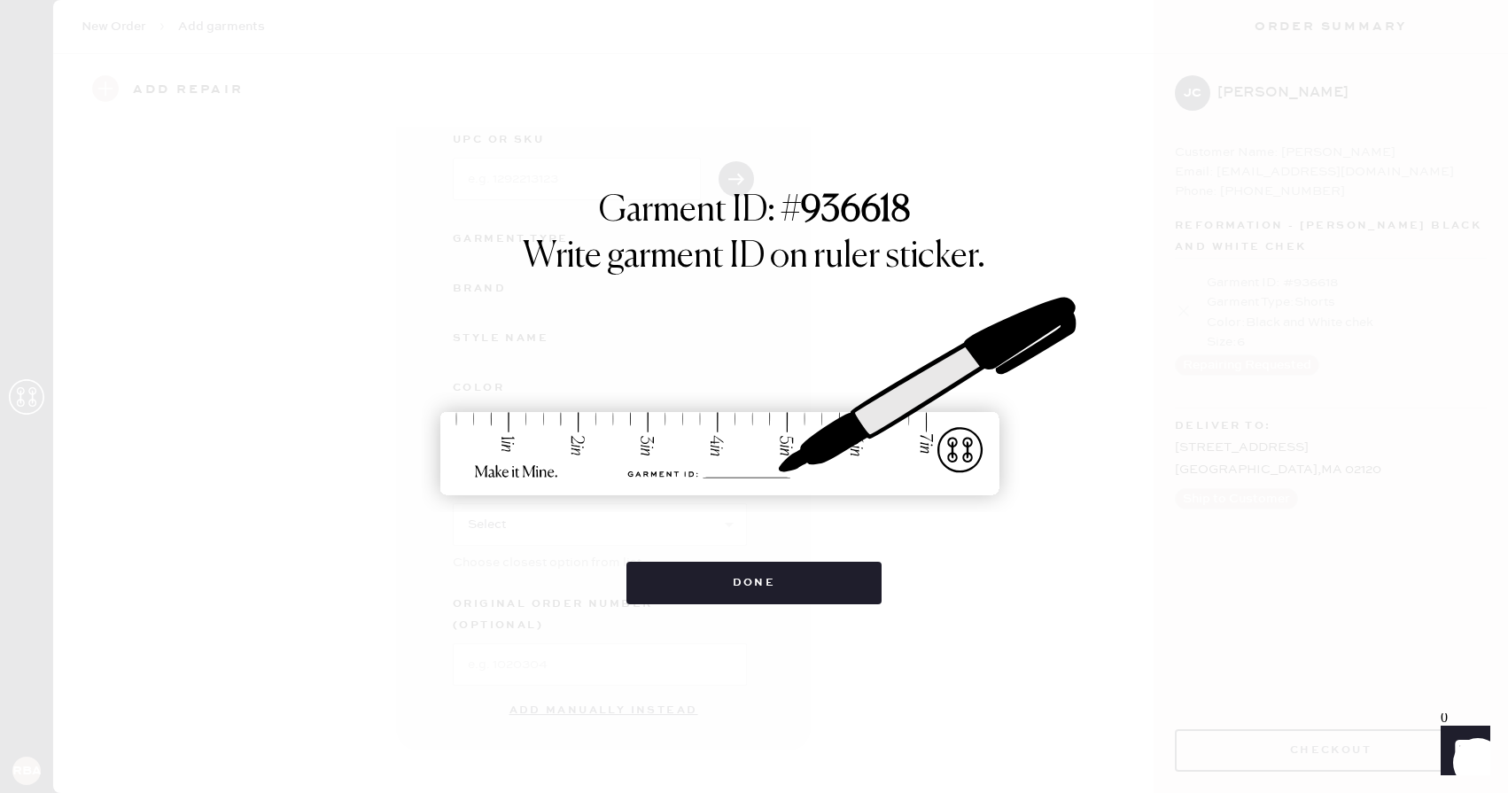
scroll to position [79, 0]
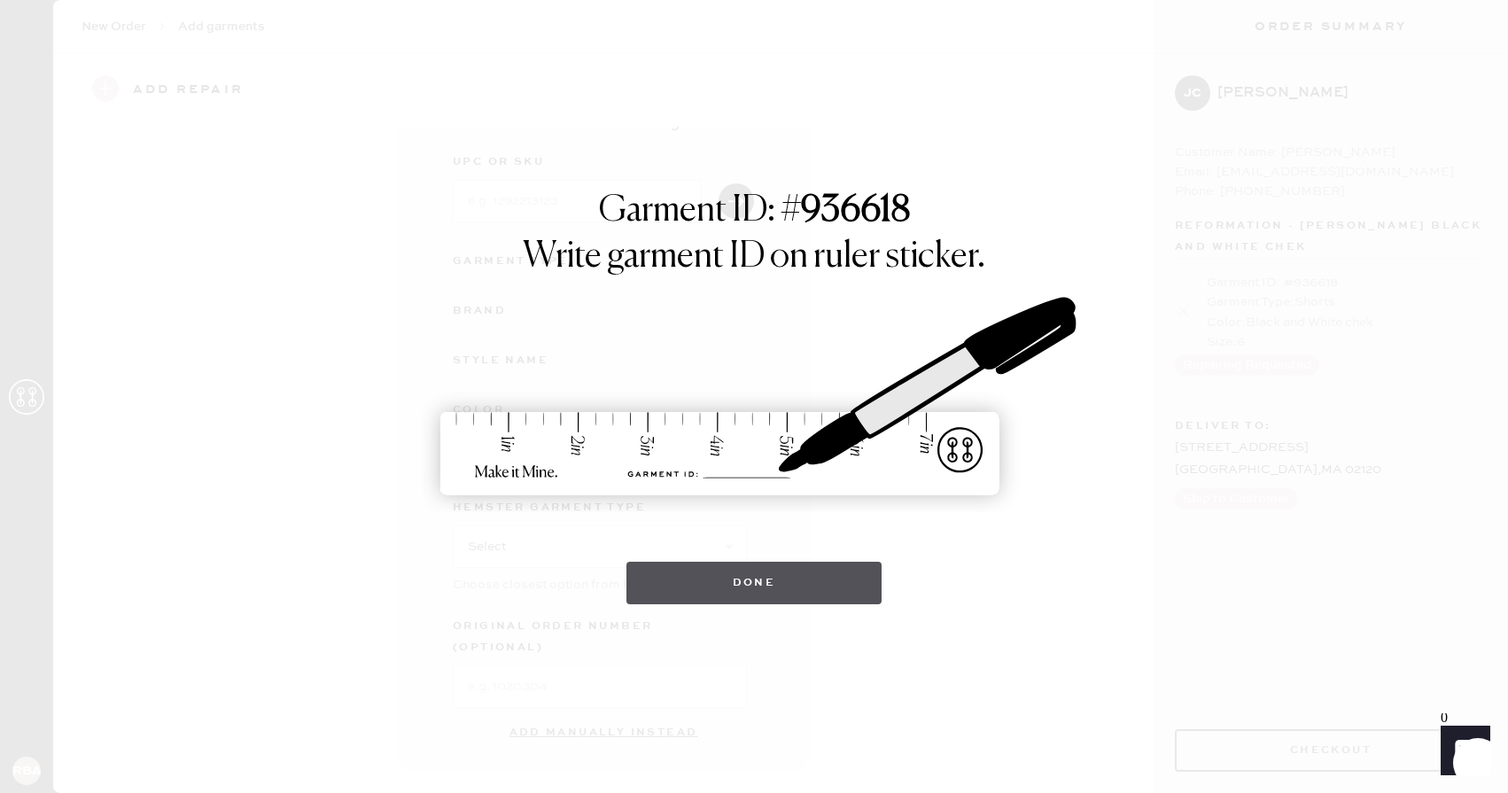
click at [696, 583] on button "Done" at bounding box center [755, 583] width 256 height 43
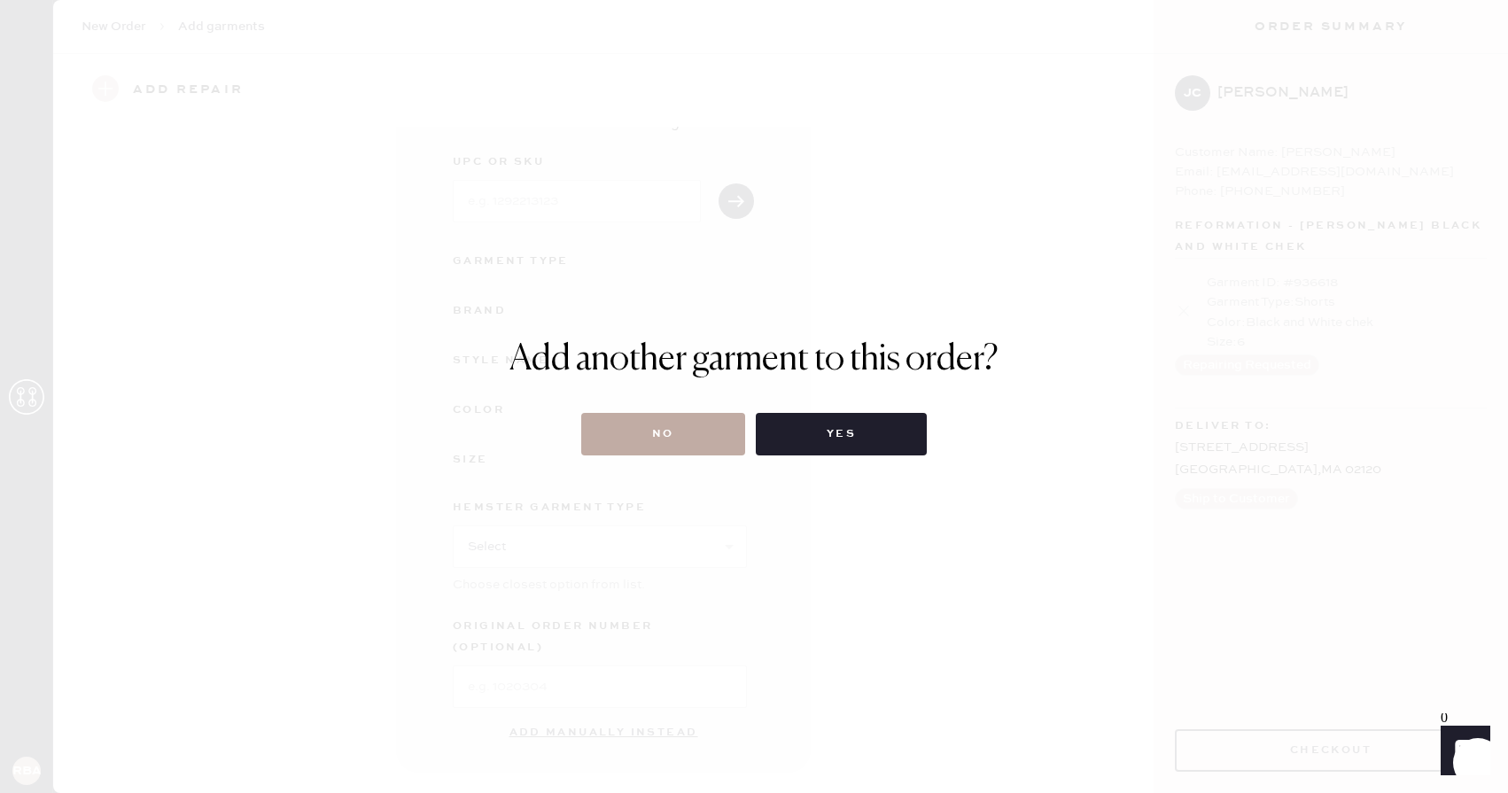
click at [674, 424] on button "No" at bounding box center [663, 434] width 164 height 43
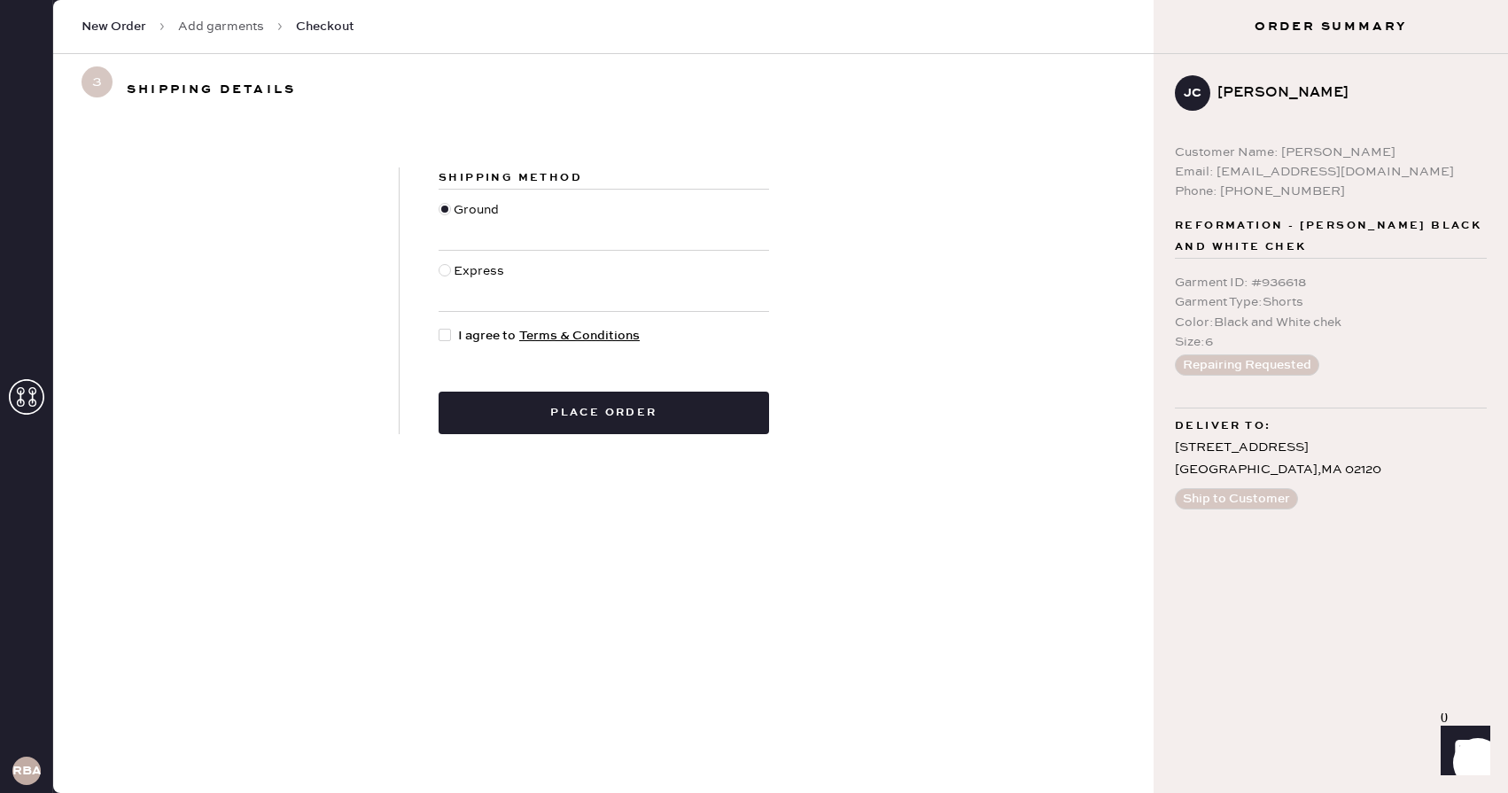
click at [453, 342] on div at bounding box center [448, 335] width 19 height 19
click at [440, 327] on input "I agree to Terms & Conditions" at bounding box center [439, 326] width 1 height 1
checkbox input "true"
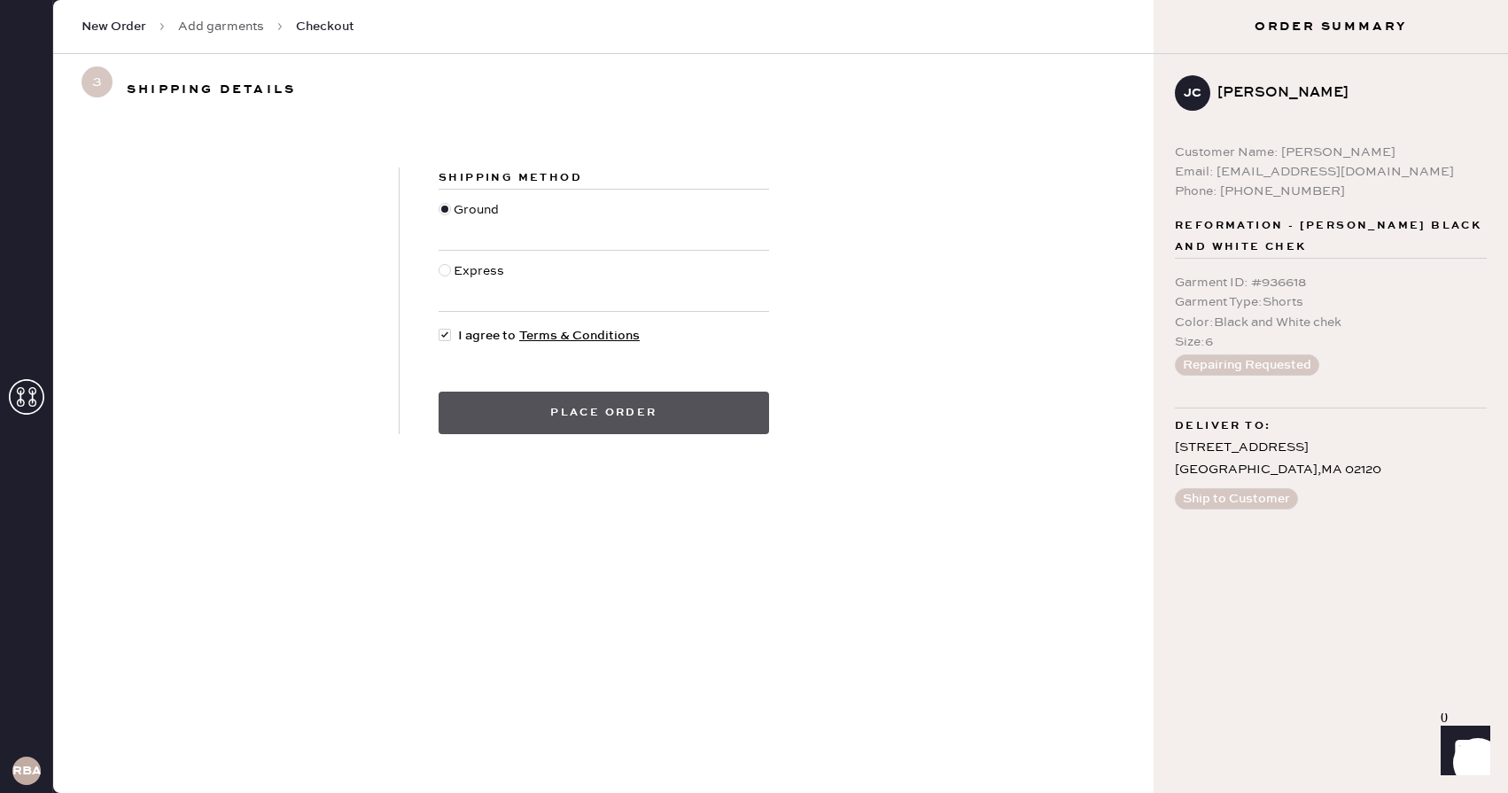
click at [528, 407] on button "Place order" at bounding box center [604, 413] width 331 height 43
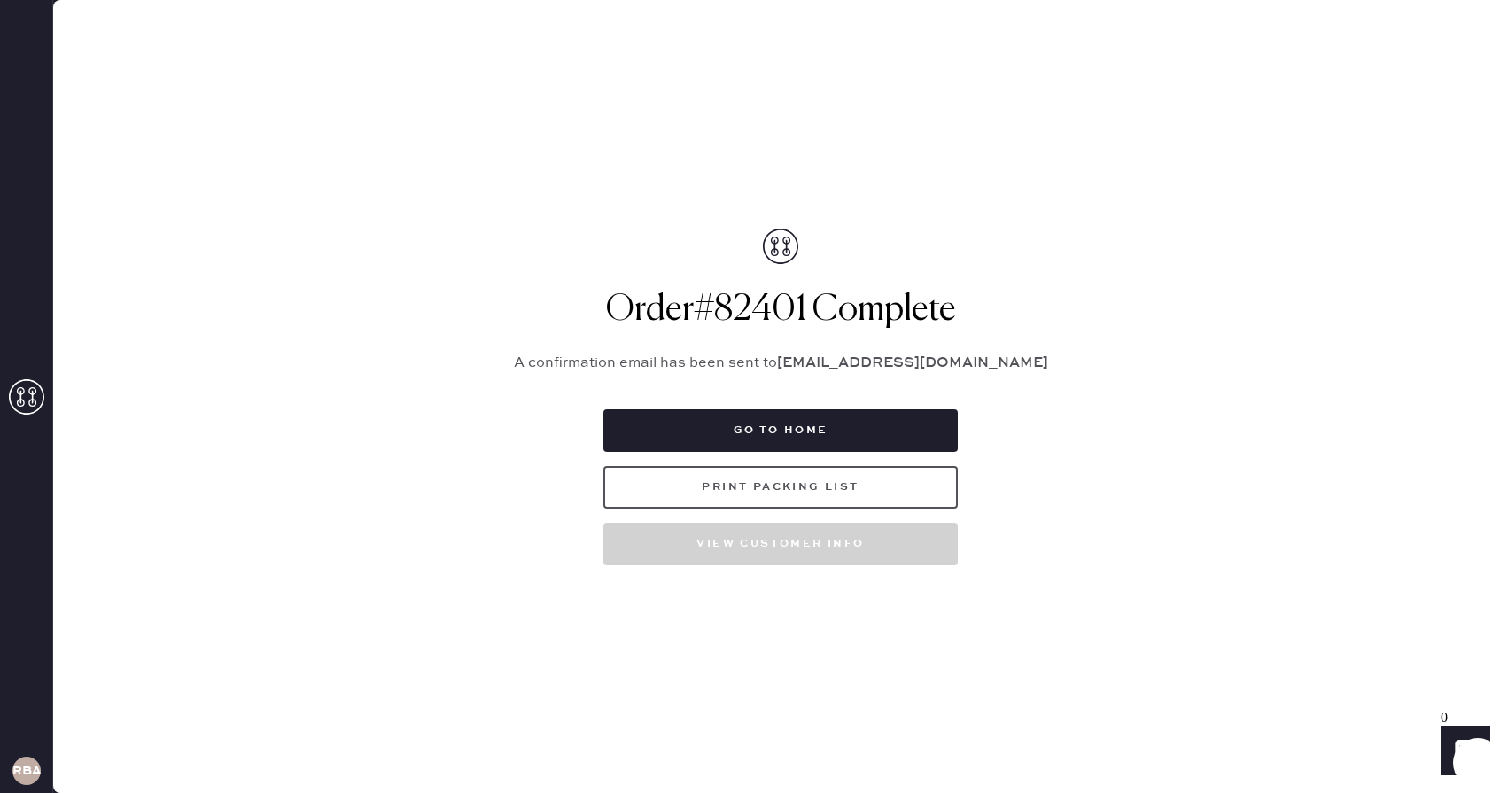
click at [766, 479] on button "Print Packing List" at bounding box center [781, 487] width 355 height 43
